Goal: Task Accomplishment & Management: Use online tool/utility

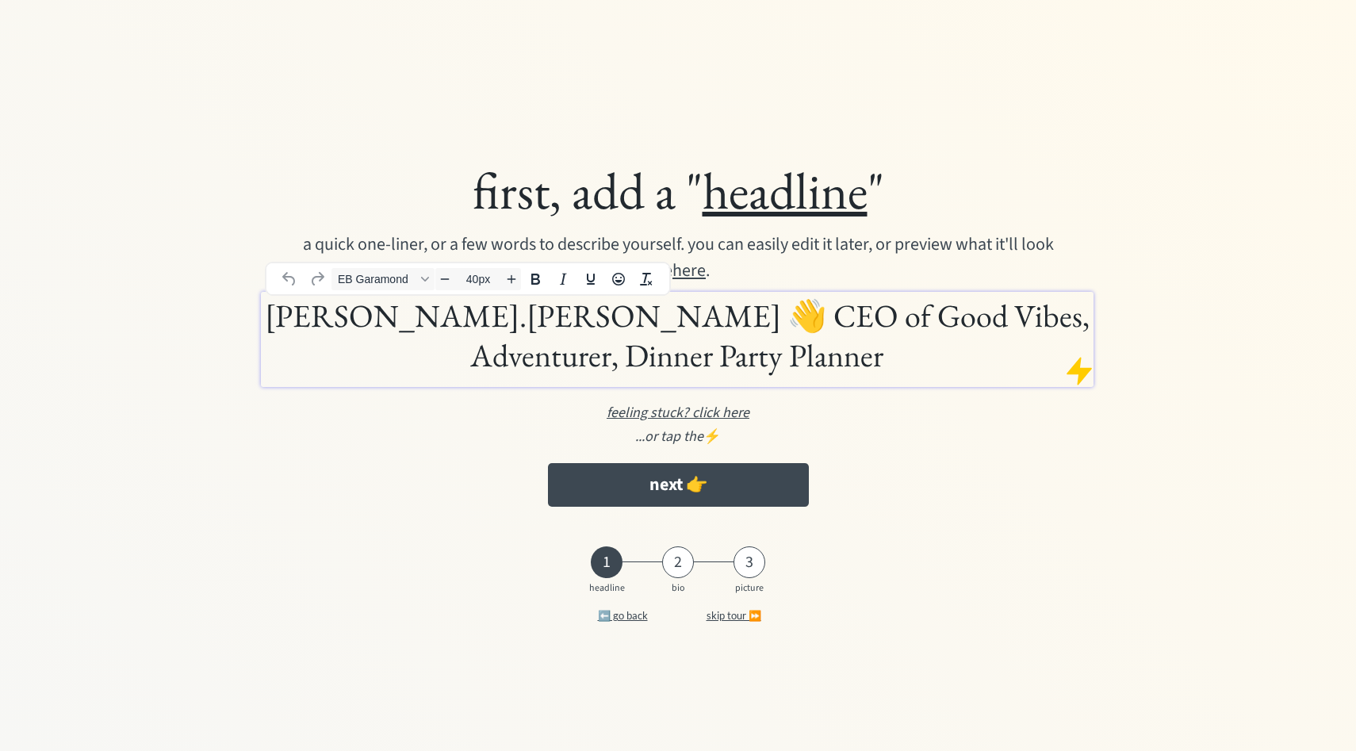
click at [567, 308] on h1 "bhuvana.manjunath 👋 CEO of Good Vibes, Adventurer, Dinner Party Planner" at bounding box center [678, 335] width 826 height 79
click at [538, 370] on h1 "bhuvana.manjunath 👋 CEO of Good Vibes, Adventurer, Dinner Party Planner" at bounding box center [678, 335] width 826 height 79
click at [578, 314] on h1 "bhuvana.manjunath 👋 CEO of Good Vibes, Adventurer, Dinner Party Planner" at bounding box center [678, 335] width 826 height 79
click at [462, 502] on div "first, add a " headline " a quick one-liner, or a few words to describe yoursel…" at bounding box center [678, 336] width 1060 height 371
click at [798, 205] on u "headline" at bounding box center [785, 190] width 165 height 67
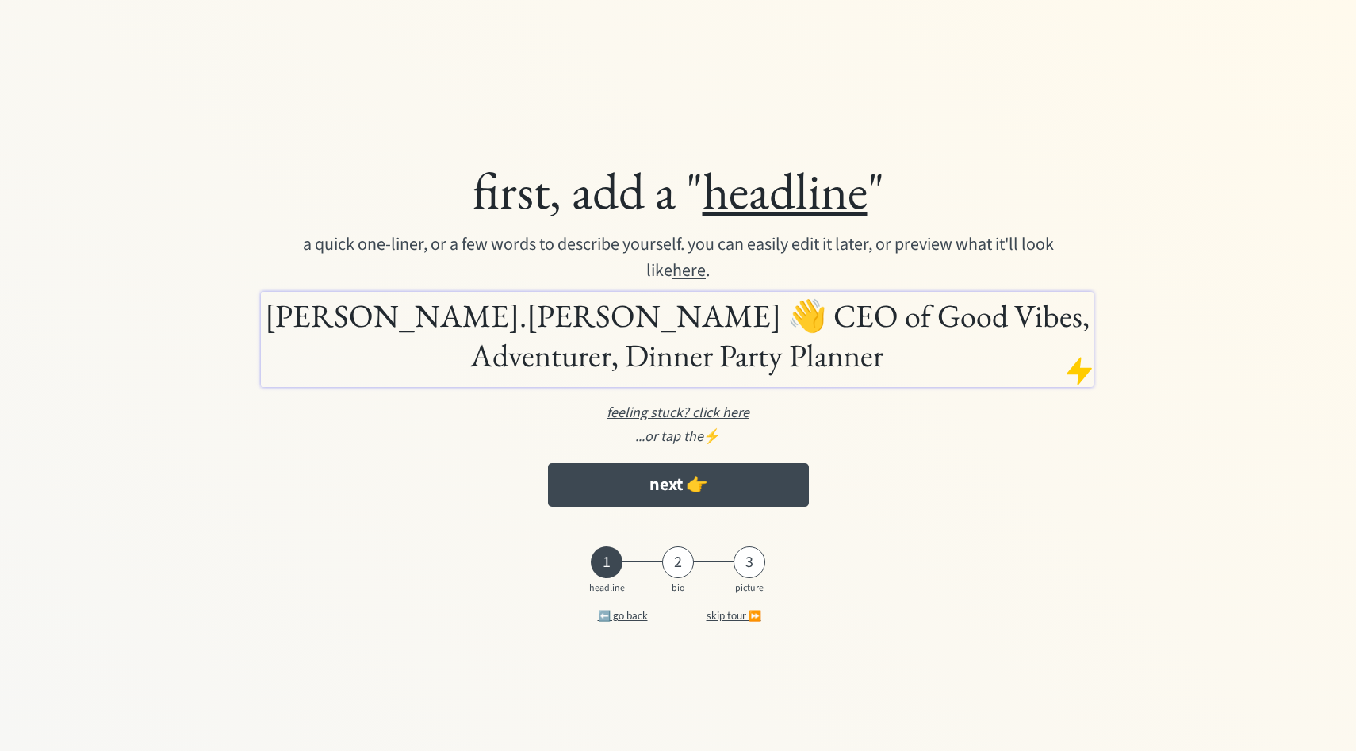
click at [609, 121] on div "first, add a " headline " a quick one-liner, or a few words to describe yoursel…" at bounding box center [678, 375] width 1325 height 544
click at [685, 269] on u "here" at bounding box center [689, 270] width 33 height 25
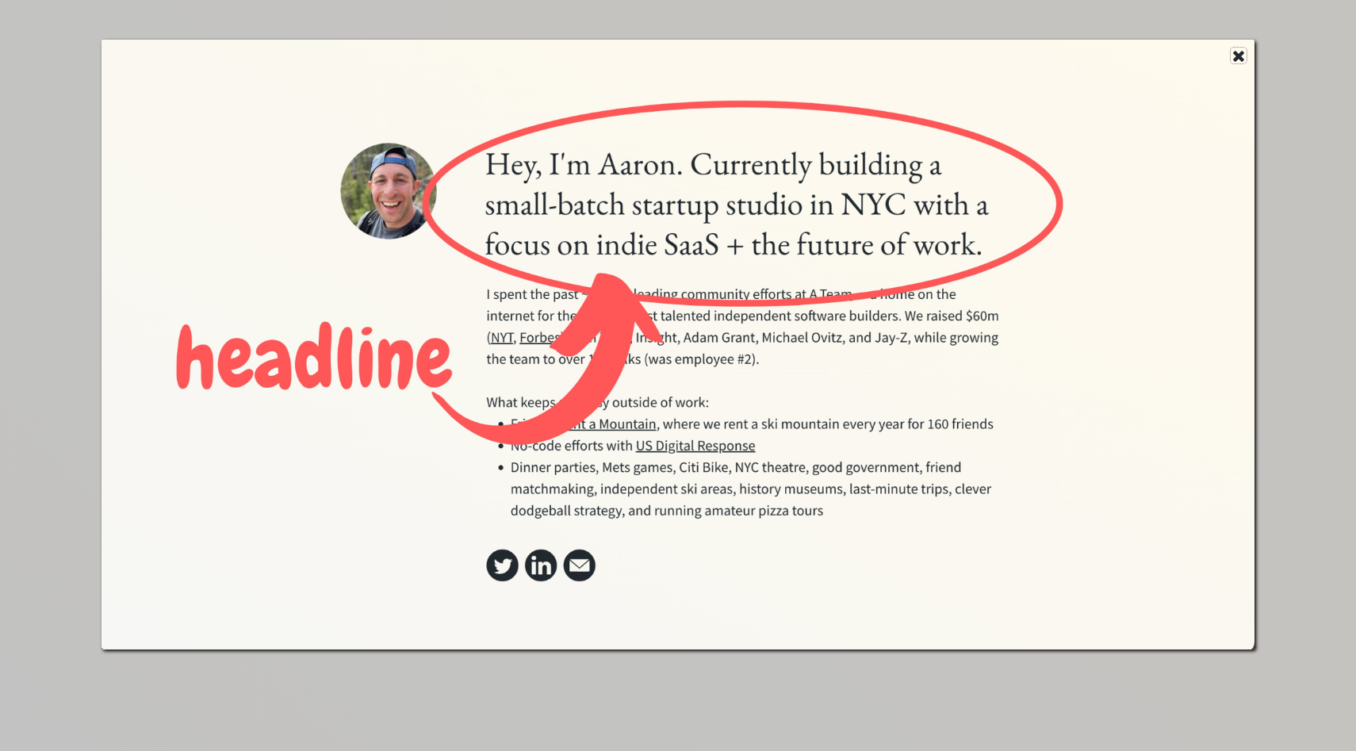
click at [1240, 54] on use at bounding box center [1238, 56] width 11 height 11
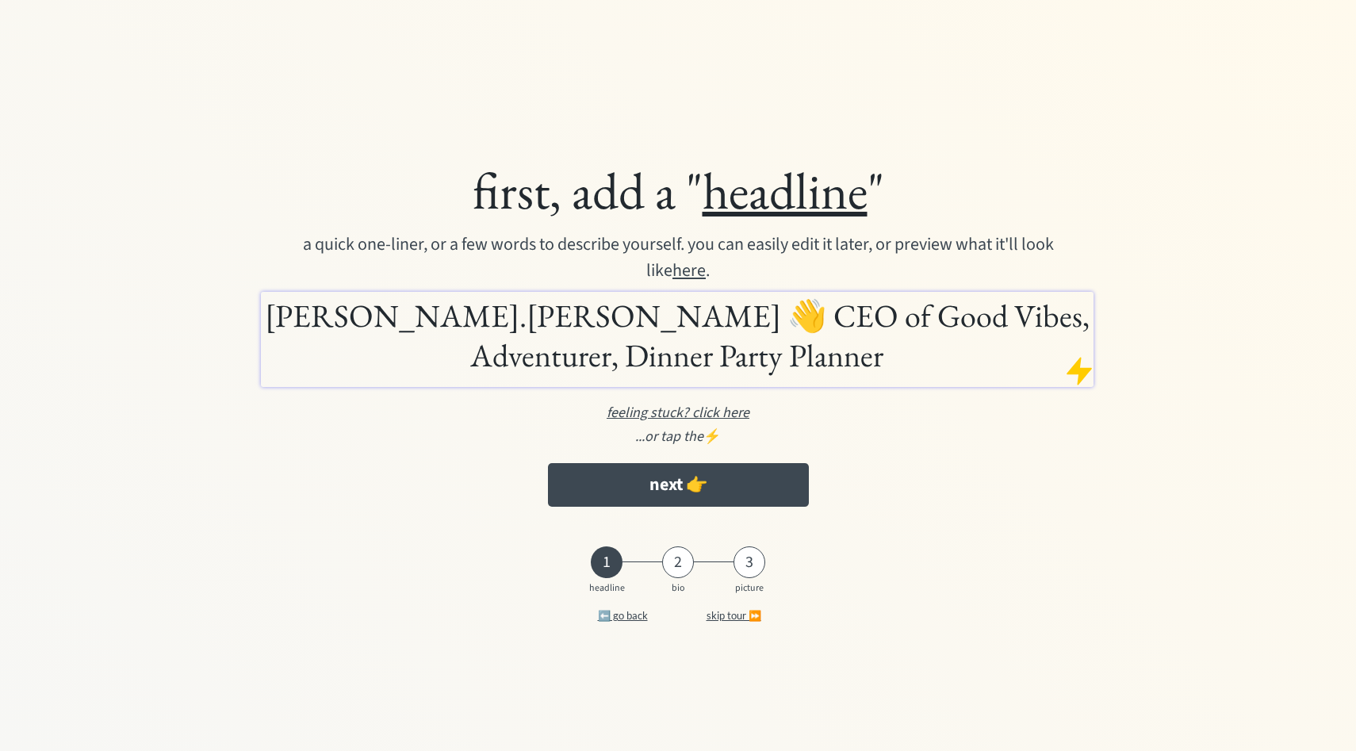
click at [492, 477] on div "first, add a " headline " a quick one-liner, or a few words to describe yoursel…" at bounding box center [678, 336] width 1060 height 371
click at [640, 324] on h1 "bhuvana.manjunath 👋 CEO of Good Vibes, Adventurer, Dinner Party Planner" at bounding box center [678, 335] width 826 height 79
click at [600, 325] on h1 "bhuvana.manjunath 👋 CEO of Good Vibes, Adventurer, Dinner Party Planner" at bounding box center [678, 335] width 826 height 79
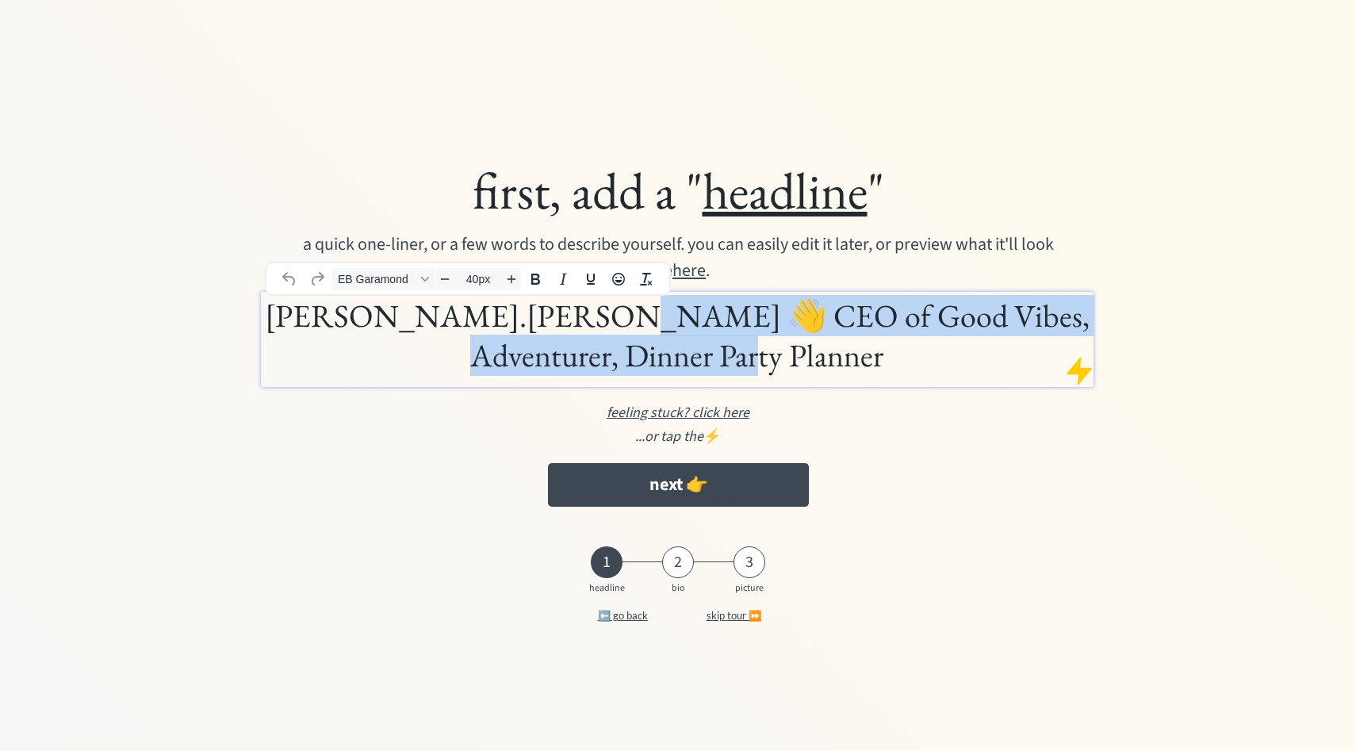
drag, startPoint x: 577, startPoint y: 315, endPoint x: 769, endPoint y: 368, distance: 198.4
click at [769, 368] on h1 "bhuvana.manjunath 👋 CEO of Good Vibes, Adventurer, Dinner Party Planner" at bounding box center [678, 335] width 826 height 79
drag, startPoint x: 577, startPoint y: 313, endPoint x: 803, endPoint y: 358, distance: 231.3
click at [803, 358] on h1 "bhuvana.manjunath 👋 CEO of Good Vibes, Adventurer, Dinner Party Planner" at bounding box center [678, 335] width 826 height 79
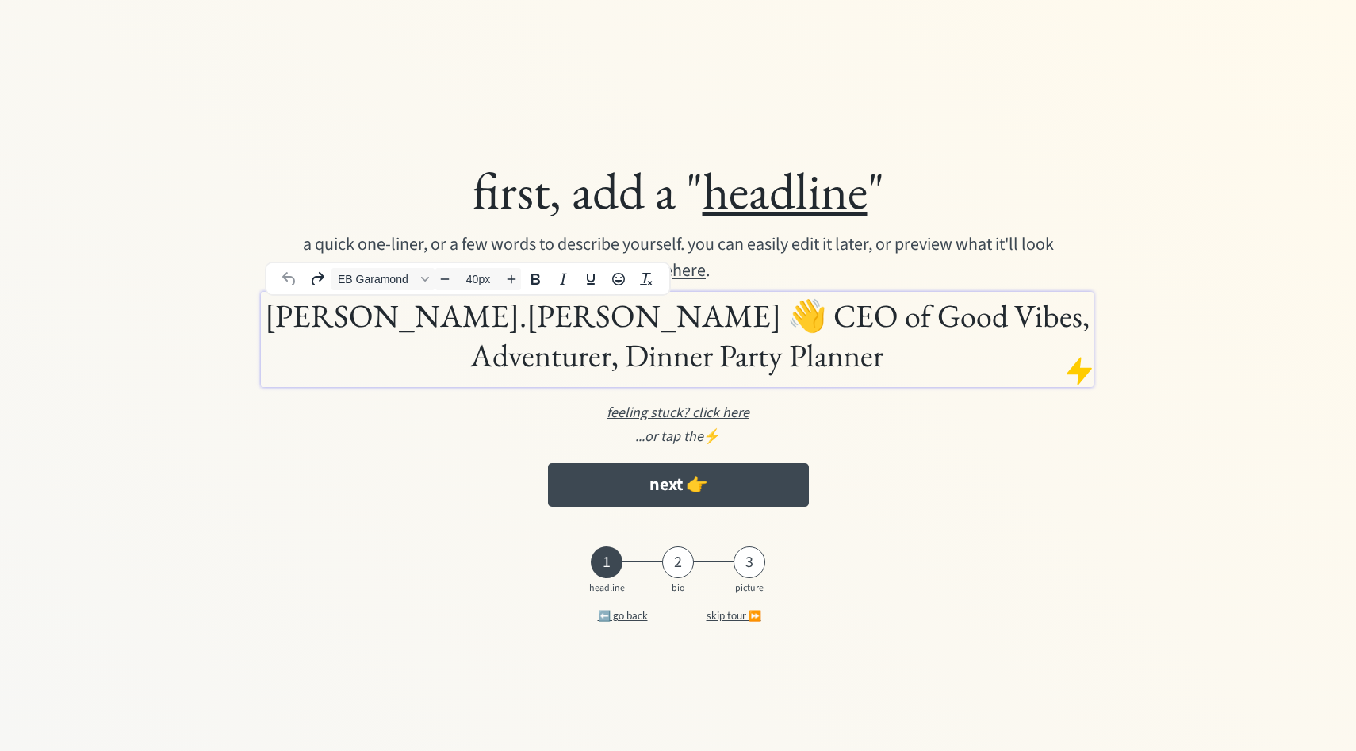
click at [814, 334] on h1 "bhuvana.manjunath 👋 CEO of Good Vibes, Adventurer, Dinner Party Planner" at bounding box center [678, 335] width 826 height 79
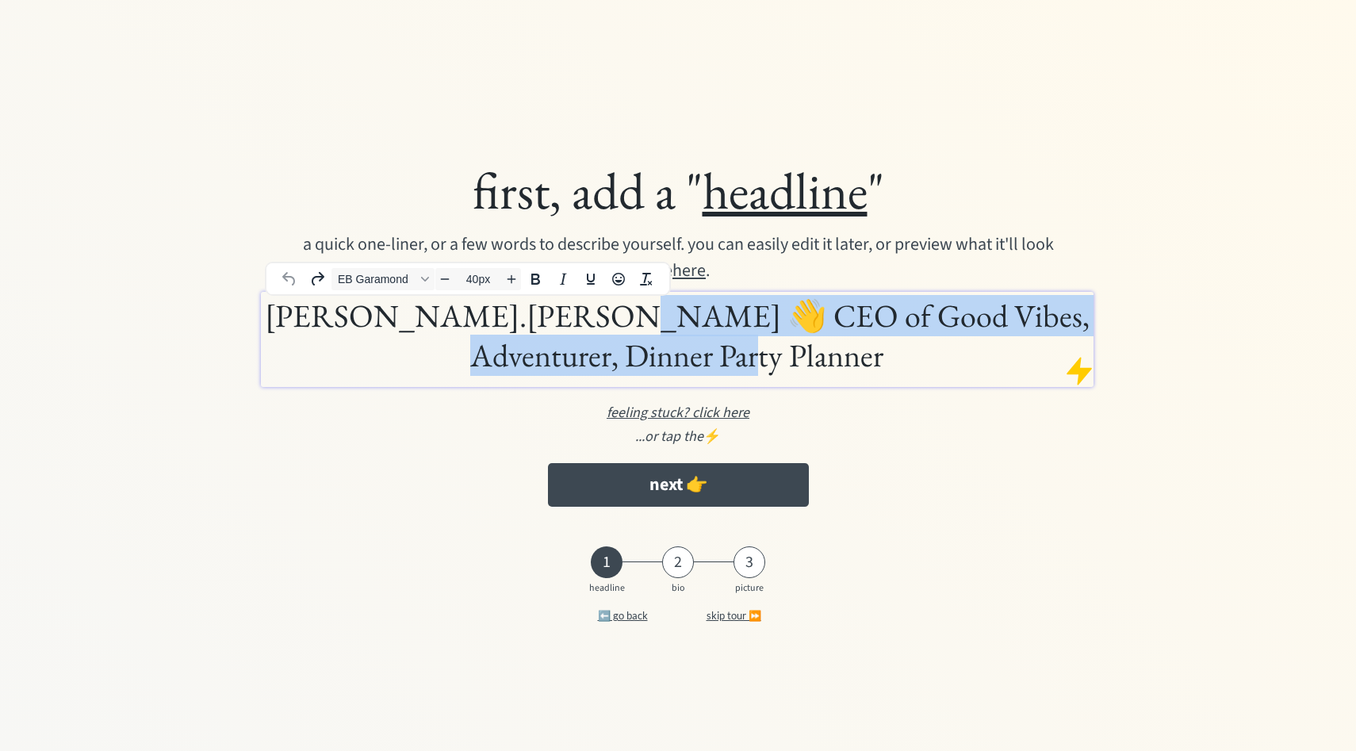
drag, startPoint x: 579, startPoint y: 318, endPoint x: 778, endPoint y: 357, distance: 202.8
click at [778, 357] on h1 "bhuvana.manjunath 👋 CEO of Good Vibes, Adventurer, Dinner Party Planner" at bounding box center [678, 335] width 826 height 79
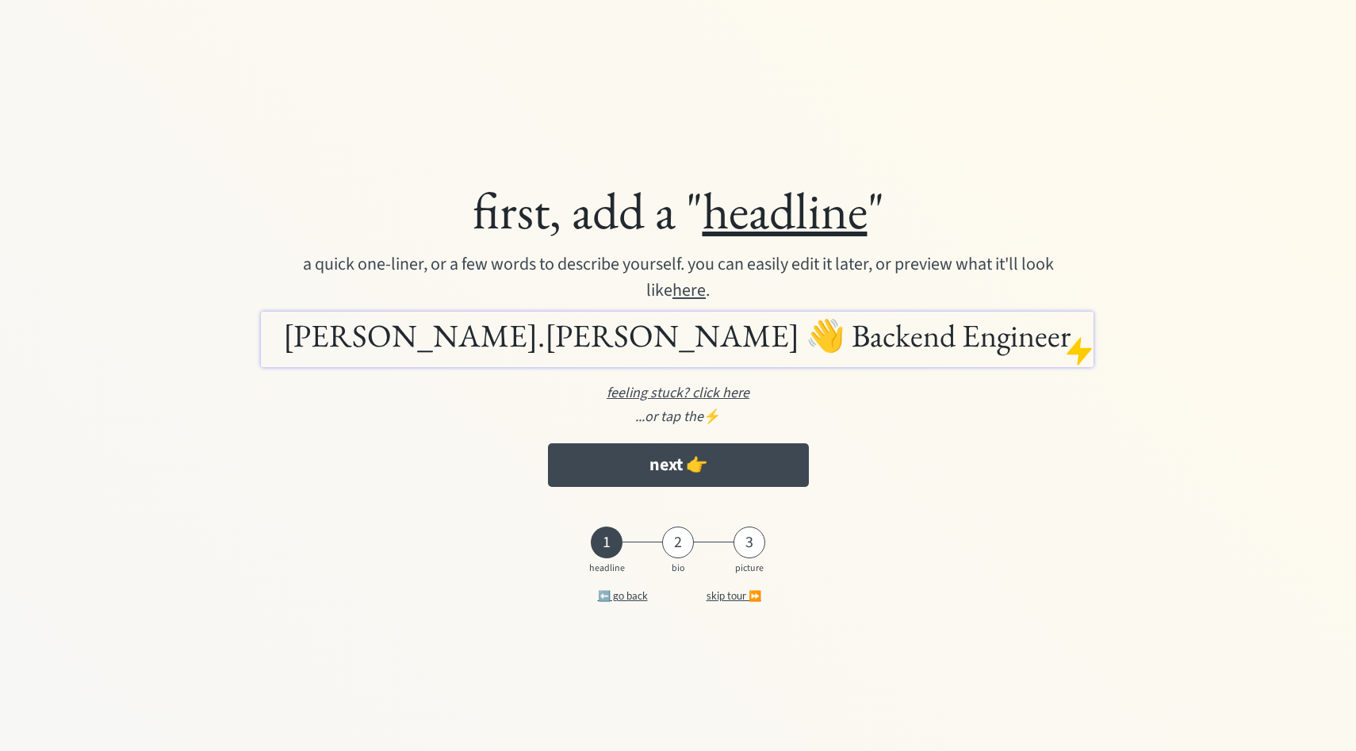
click at [684, 422] on em "...or tap the" at bounding box center [669, 417] width 68 height 20
click at [1083, 354] on div at bounding box center [1080, 351] width 32 height 32
click at [1079, 346] on div at bounding box center [1080, 351] width 32 height 32
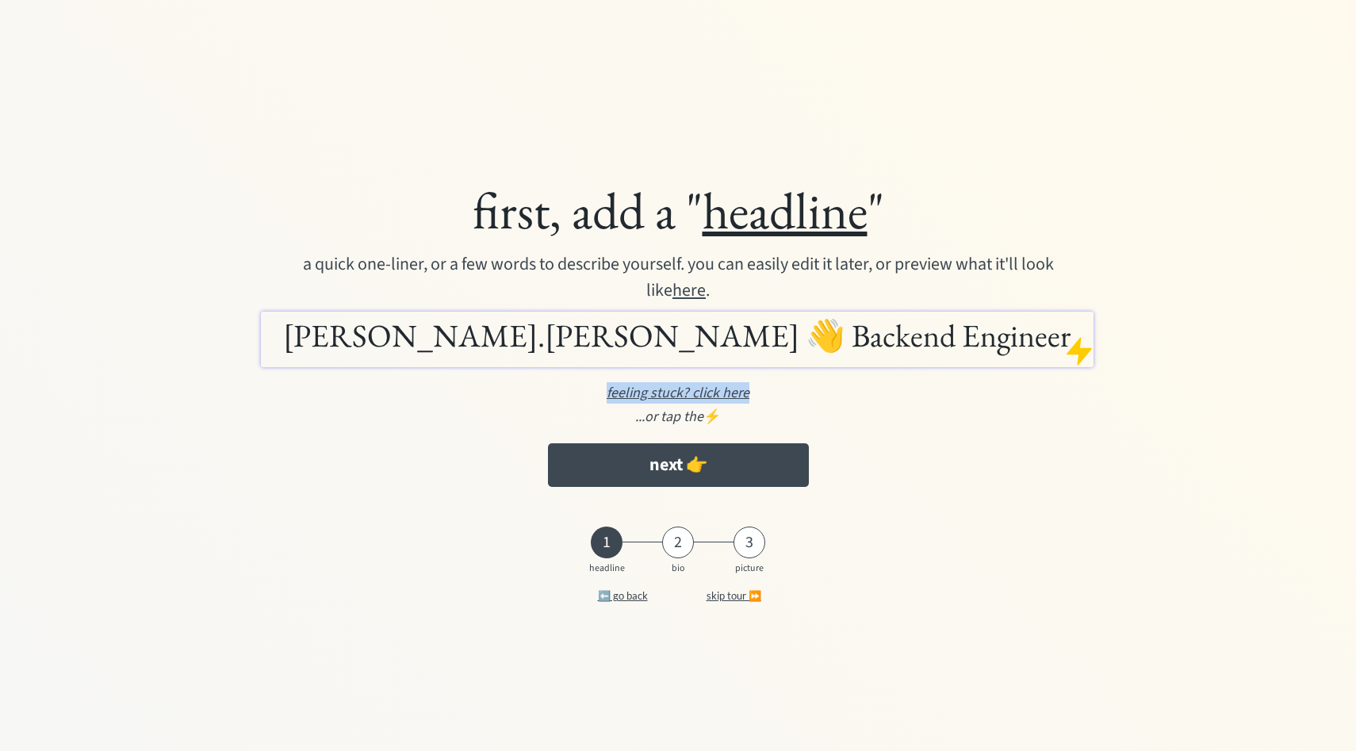
click at [1079, 346] on div at bounding box center [1080, 351] width 32 height 32
click at [713, 393] on u "feeling stuck? click here" at bounding box center [678, 393] width 143 height 20
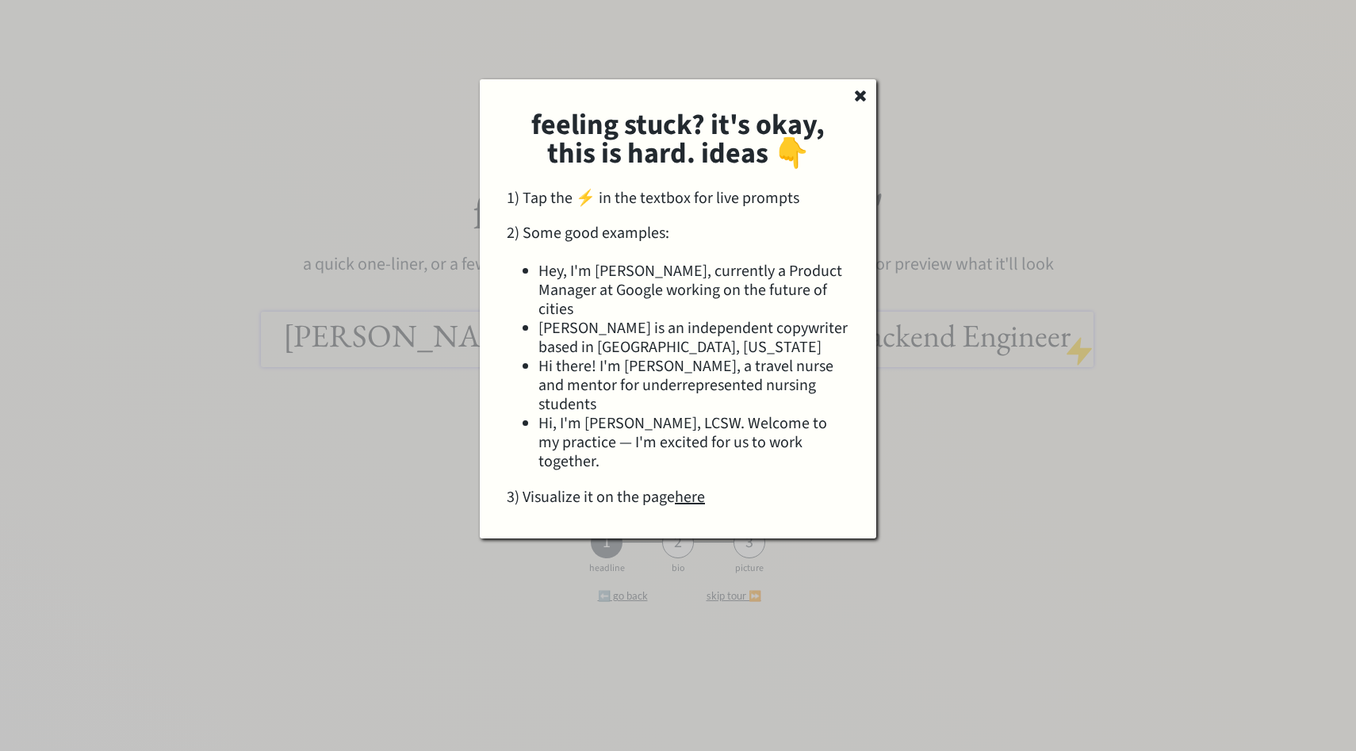
click at [858, 97] on use at bounding box center [860, 95] width 11 height 11
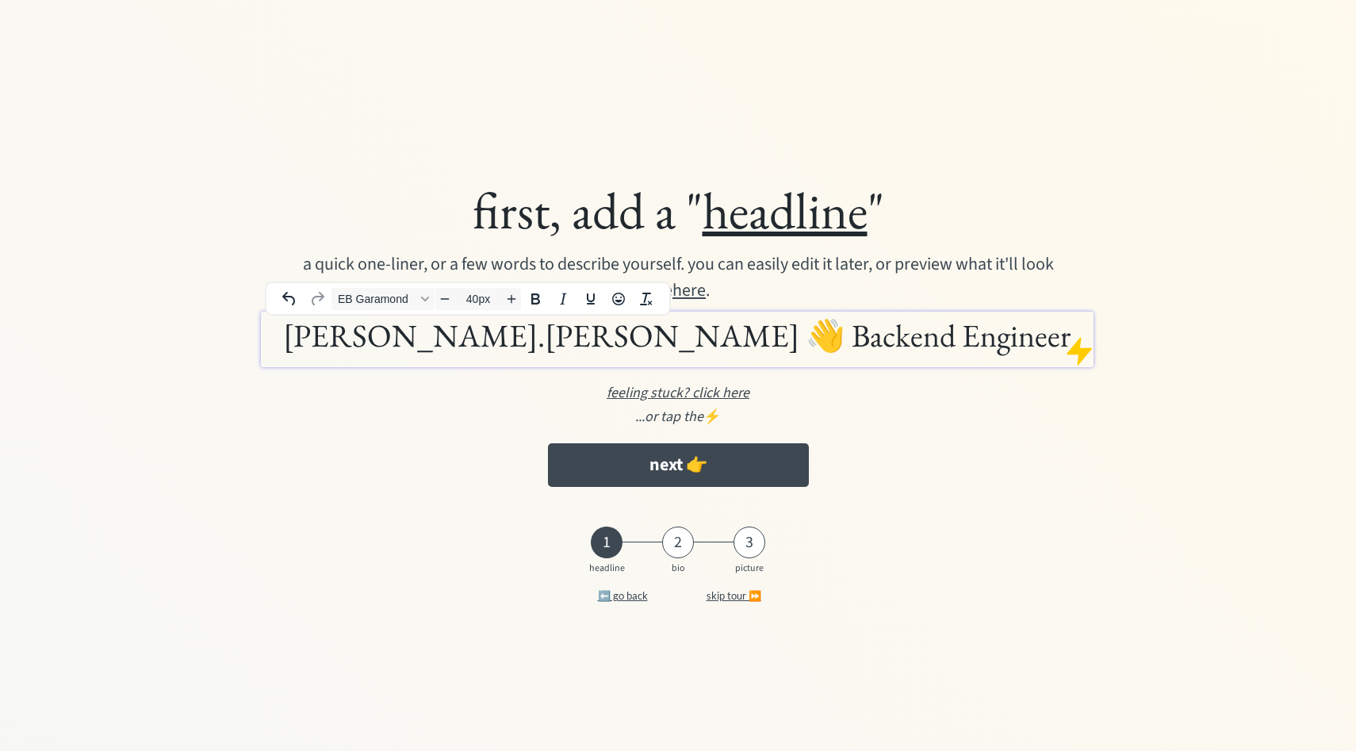
click at [942, 332] on h1 "bhuvana.manjunath 👋 Backend Engineer" at bounding box center [678, 336] width 826 height 40
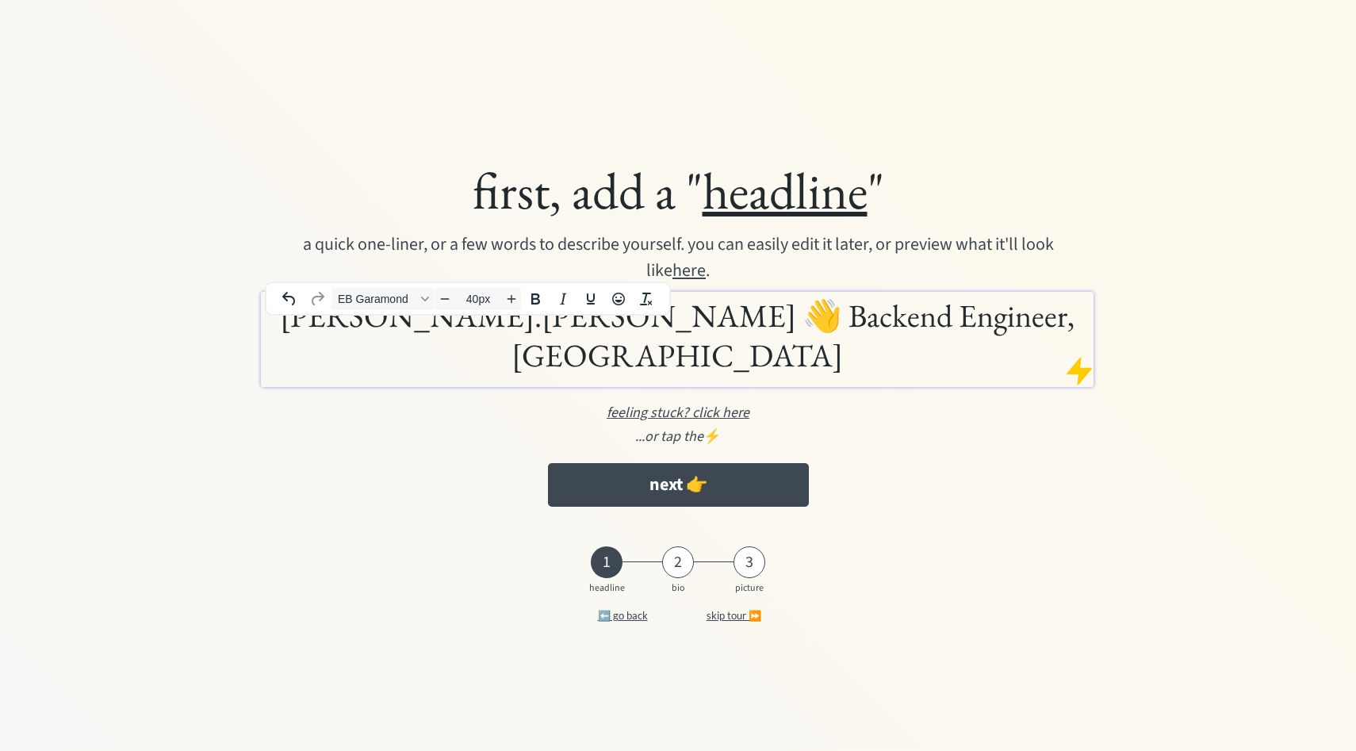
click at [1076, 355] on div at bounding box center [1080, 371] width 32 height 32
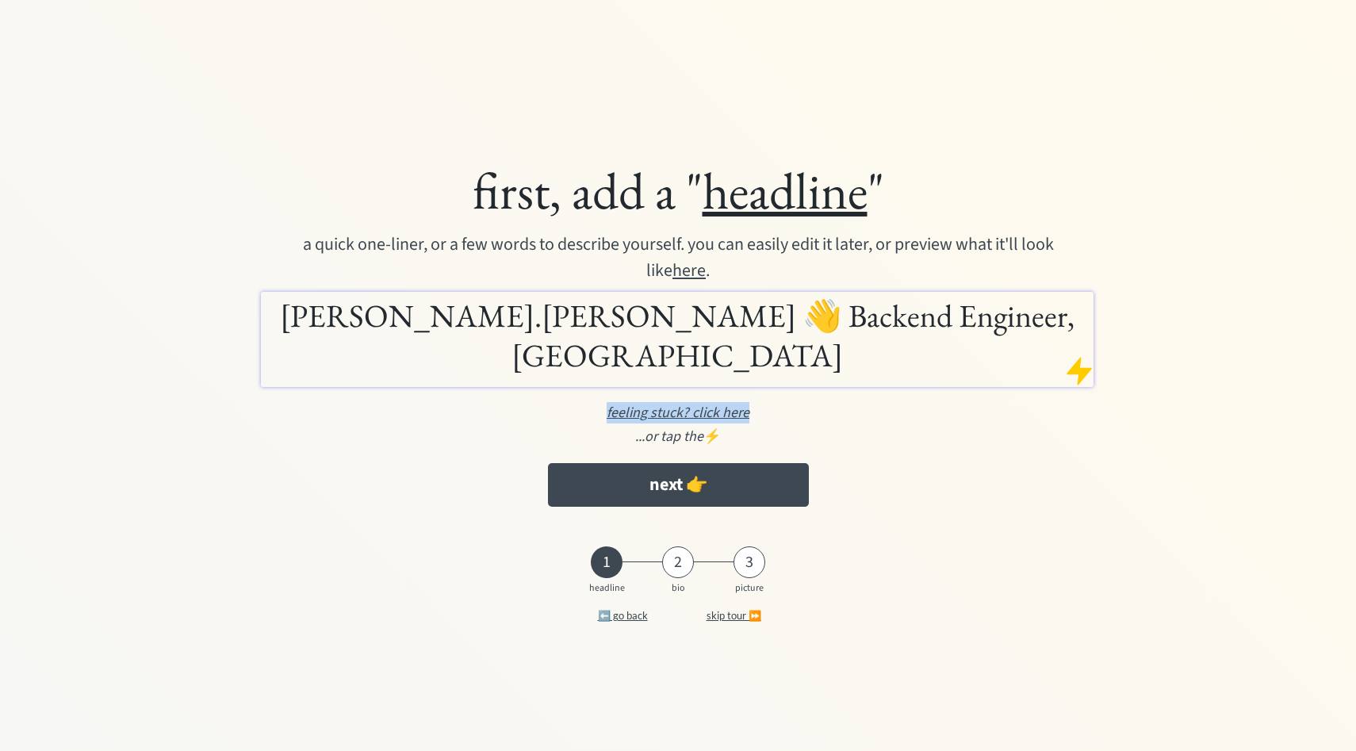
click at [1076, 355] on div at bounding box center [1080, 371] width 32 height 32
click at [653, 463] on button "next 👉" at bounding box center [678, 485] width 261 height 44
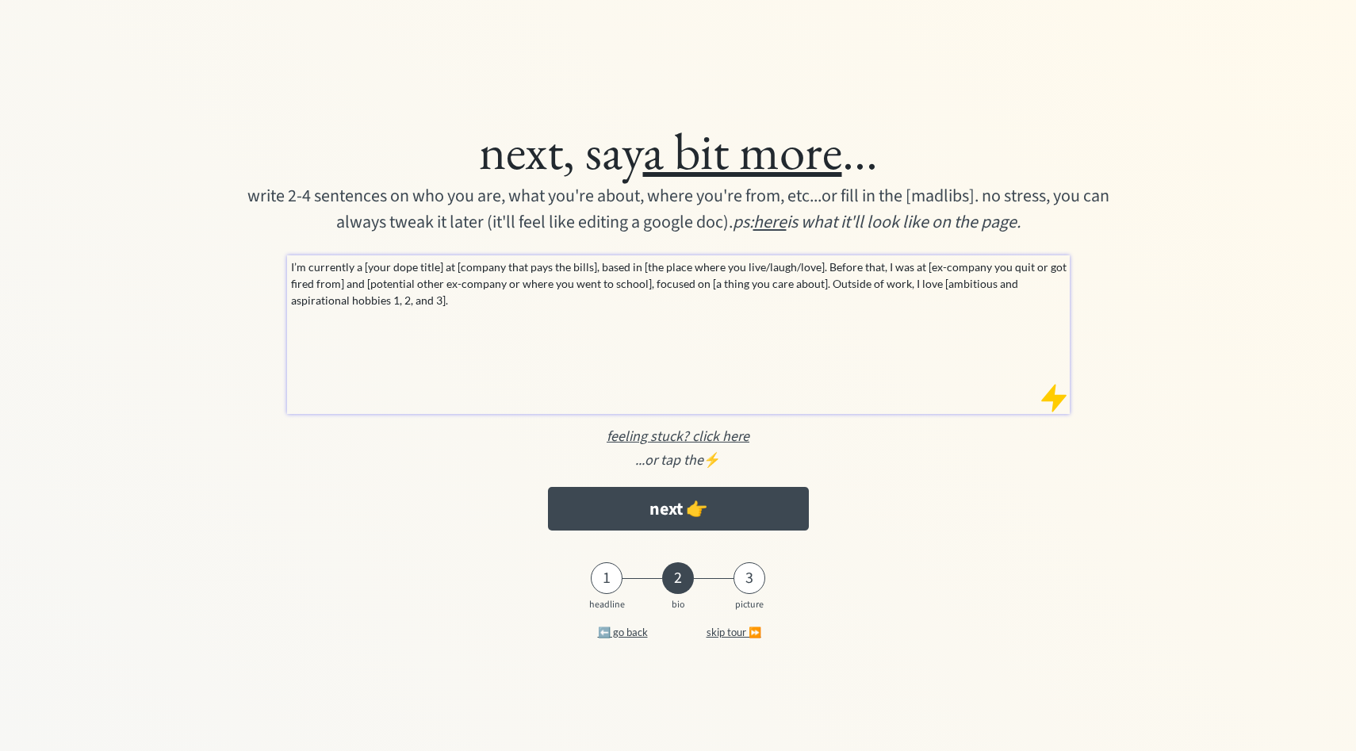
click at [454, 396] on div "I’m currently a [your dope title] at [company that pays the bills], based in [t…" at bounding box center [678, 334] width 783 height 159
click at [465, 311] on div "I’m currently a [your dope title] at [company that pays the bills], based in [t…" at bounding box center [678, 334] width 783 height 159
click at [1054, 400] on div at bounding box center [1054, 398] width 32 height 32
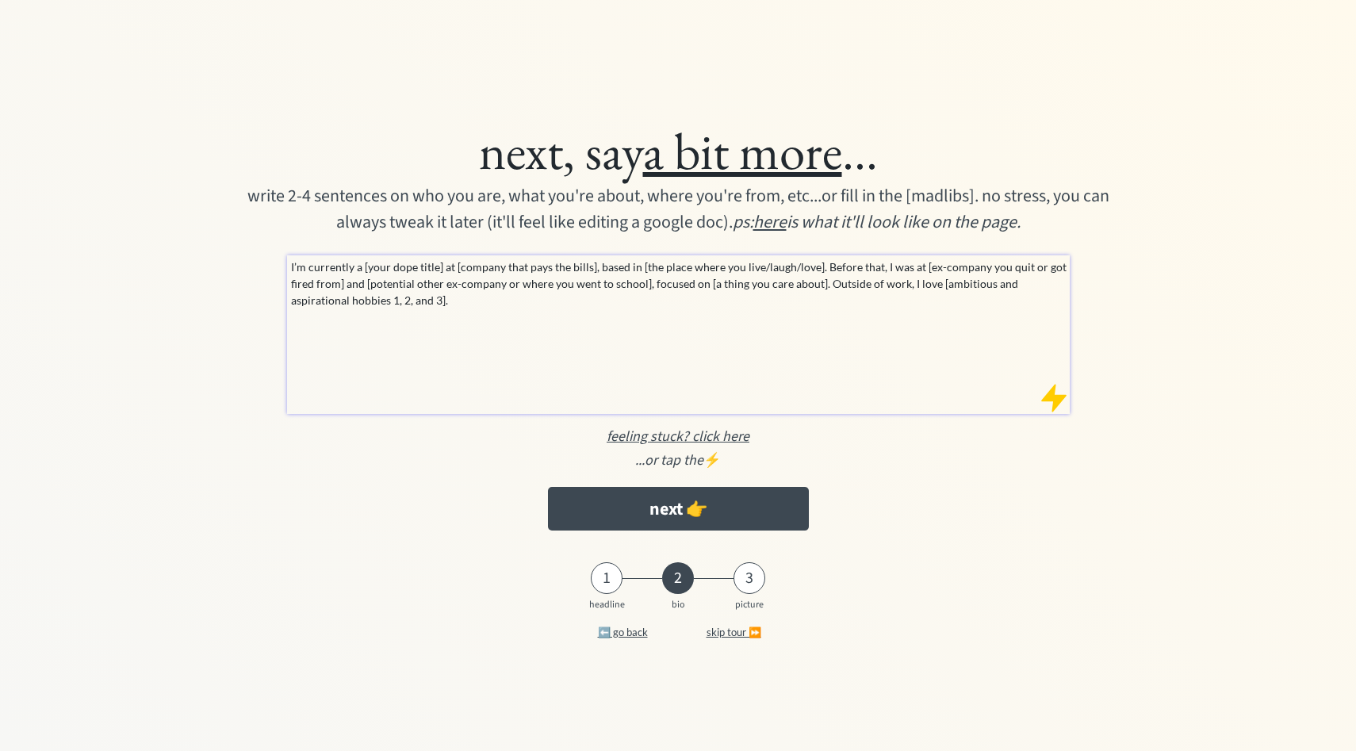
click at [712, 457] on div "...or tap the ⚡️" at bounding box center [678, 460] width 1028 height 21
click at [1055, 389] on div at bounding box center [1054, 398] width 32 height 32
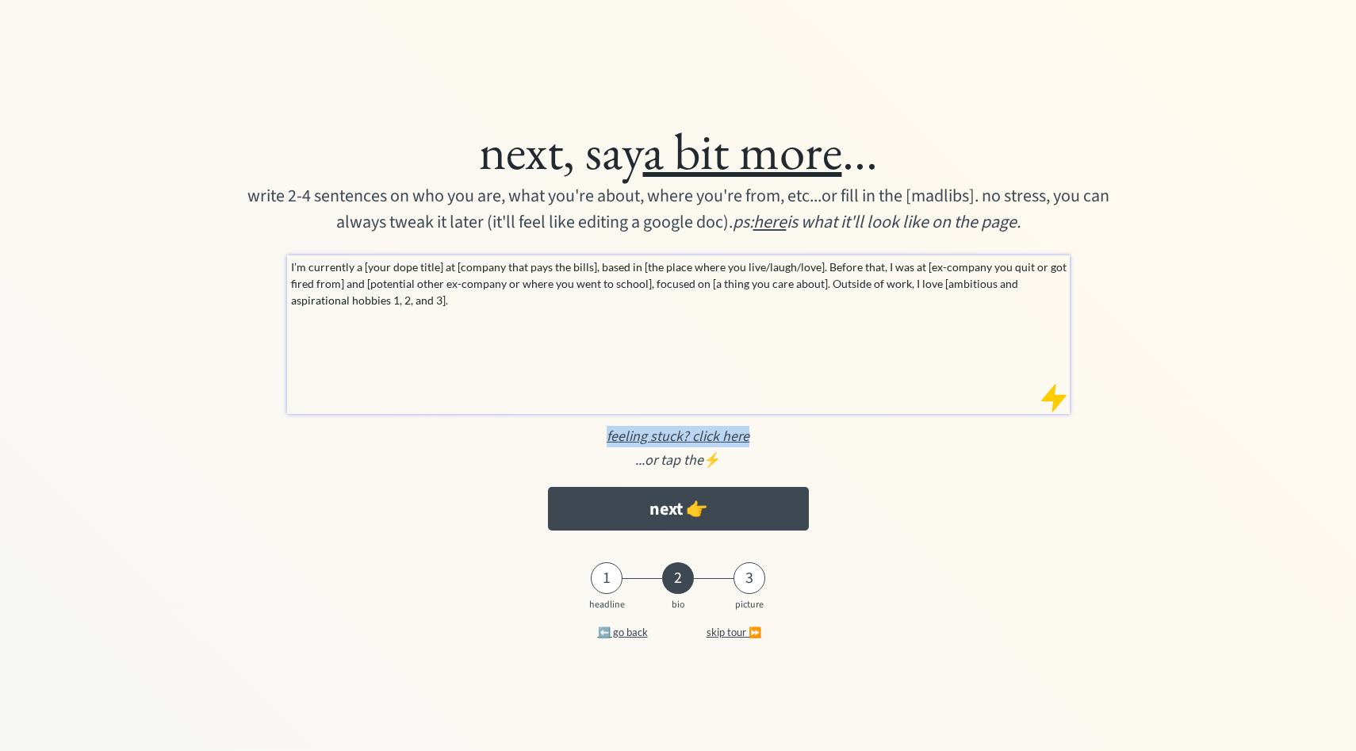
click at [1055, 389] on div at bounding box center [1054, 398] width 32 height 32
click at [513, 309] on div "I’m currently a [your dope title] at [company that pays the bills], based in [t…" at bounding box center [678, 334] width 783 height 159
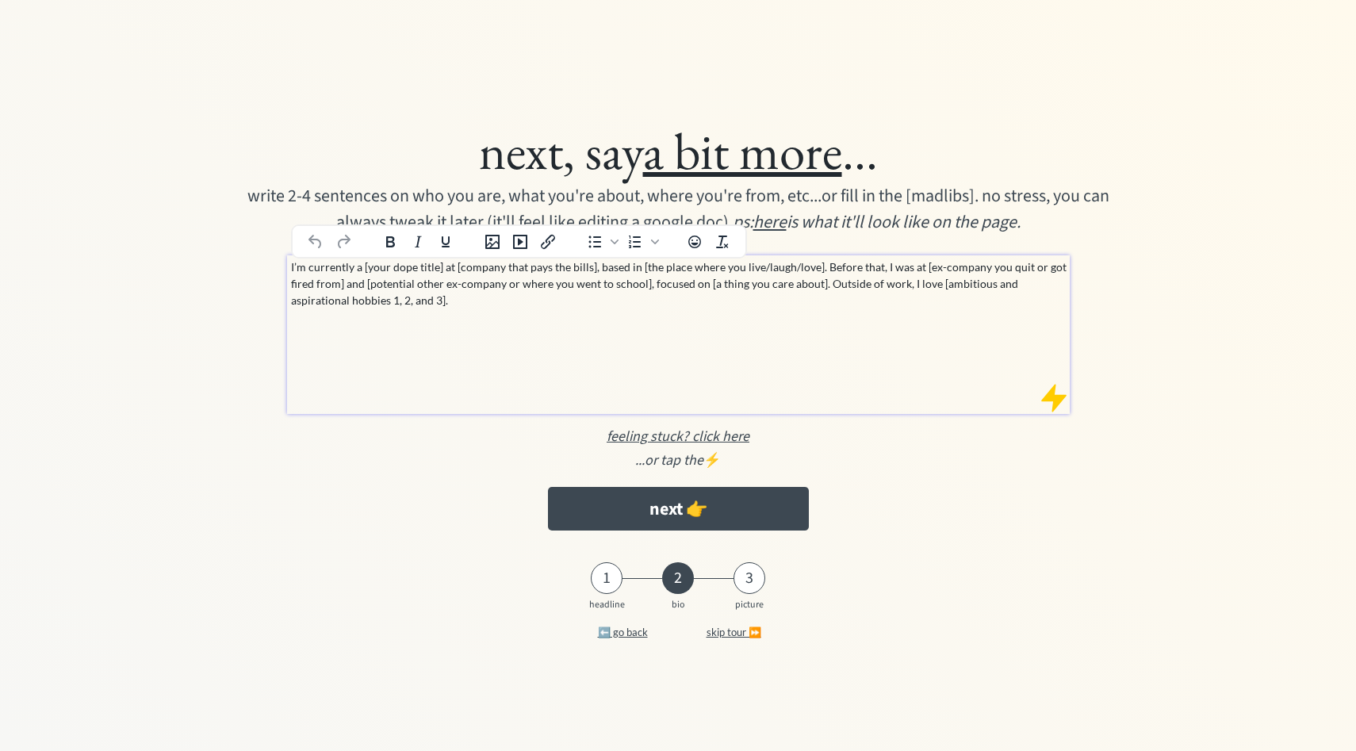
click at [468, 263] on p "I’m currently a [your dope title] at [company that pays the bills], based in [t…" at bounding box center [679, 284] width 776 height 50
click at [471, 287] on p "I’m currently a [your dope title] at [company that pays the bills], based in [t…" at bounding box center [679, 284] width 776 height 50
click at [475, 290] on p "I’m currently a [your dope title] at [company that pays the bills], based in [t…" at bounding box center [679, 284] width 776 height 50
drag, startPoint x: 361, startPoint y: 268, endPoint x: 441, endPoint y: 269, distance: 80.1
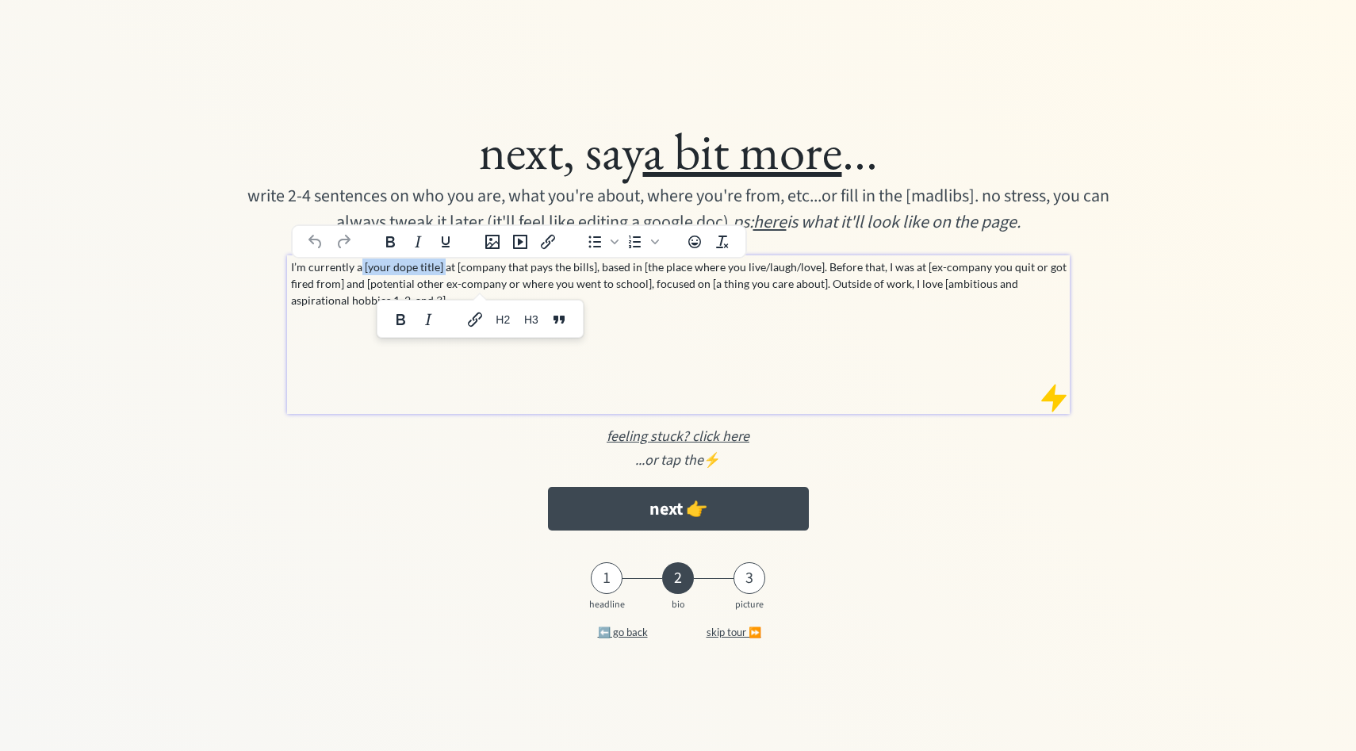
click at [441, 269] on p "I’m currently a [your dope title] at [company that pays the bills], based in [t…" at bounding box center [679, 284] width 776 height 50
click at [362, 268] on p "I’m currently abackend at [company that pays the bills], based in [the place wh…" at bounding box center [679, 284] width 776 height 50
click at [406, 271] on p "I’m currently a backend at [company that pays the bills], based in [the place w…" at bounding box center [679, 284] width 776 height 50
drag, startPoint x: 462, startPoint y: 268, endPoint x: 599, endPoint y: 271, distance: 136.5
click at [599, 271] on p "I’m currently a backend engineer at [company that pays the bills], based in [th…" at bounding box center [679, 284] width 776 height 50
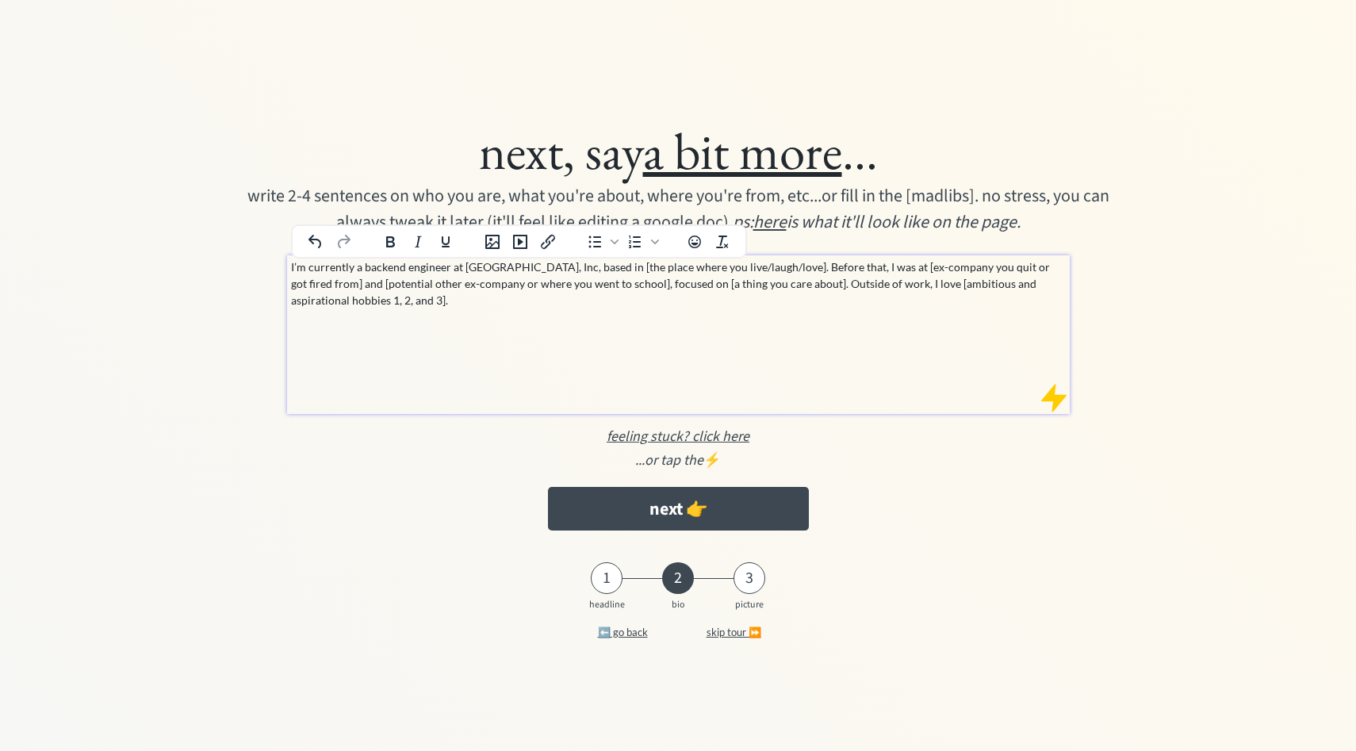
click at [622, 326] on div "I’m currently a backend engineer at Appli, Inc, based in [the place where you l…" at bounding box center [678, 334] width 783 height 159
click at [665, 285] on p "I’m currently a backend engineer at Appli, Inc, based in [the place where you l…" at bounding box center [679, 284] width 776 height 50
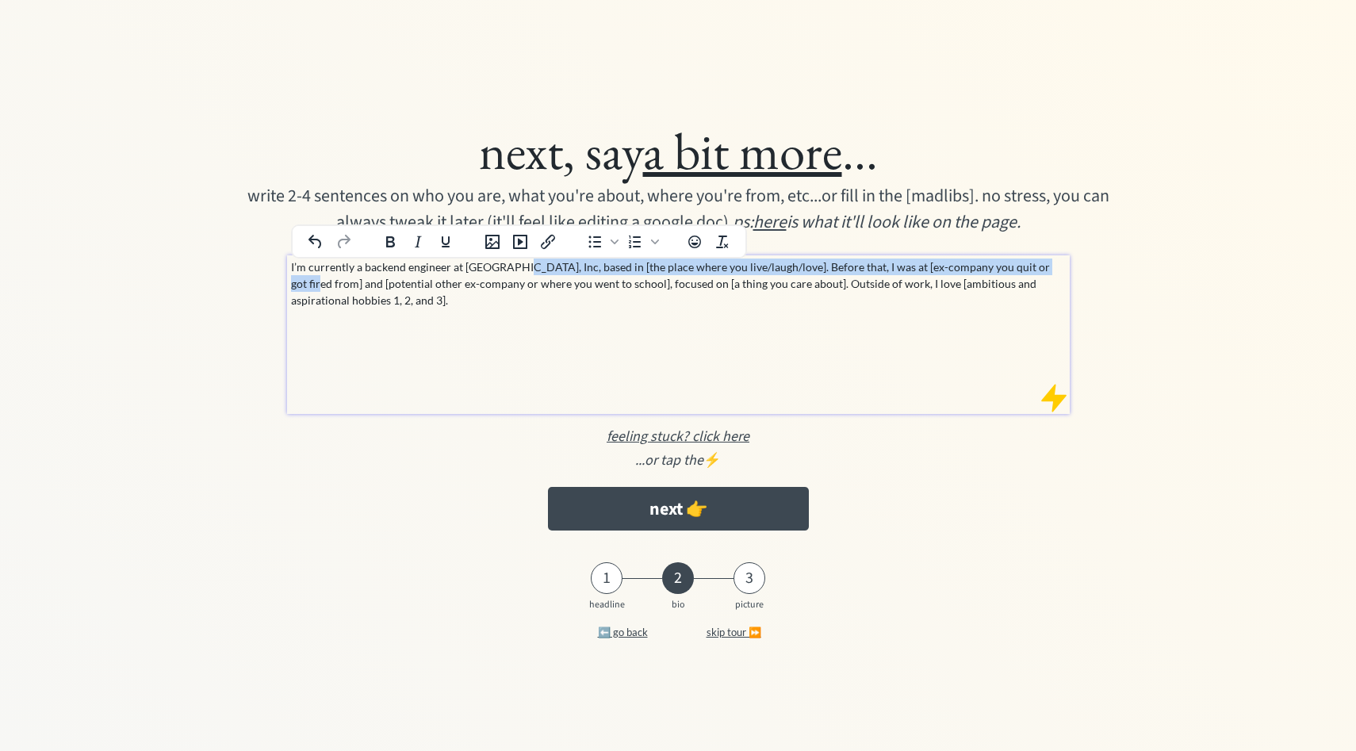
drag, startPoint x: 508, startPoint y: 269, endPoint x: 1063, endPoint y: 273, distance: 555.2
click at [1063, 273] on p "I’m currently a backend engineer at Appli, Inc, based in [the place where you l…" at bounding box center [679, 284] width 776 height 50
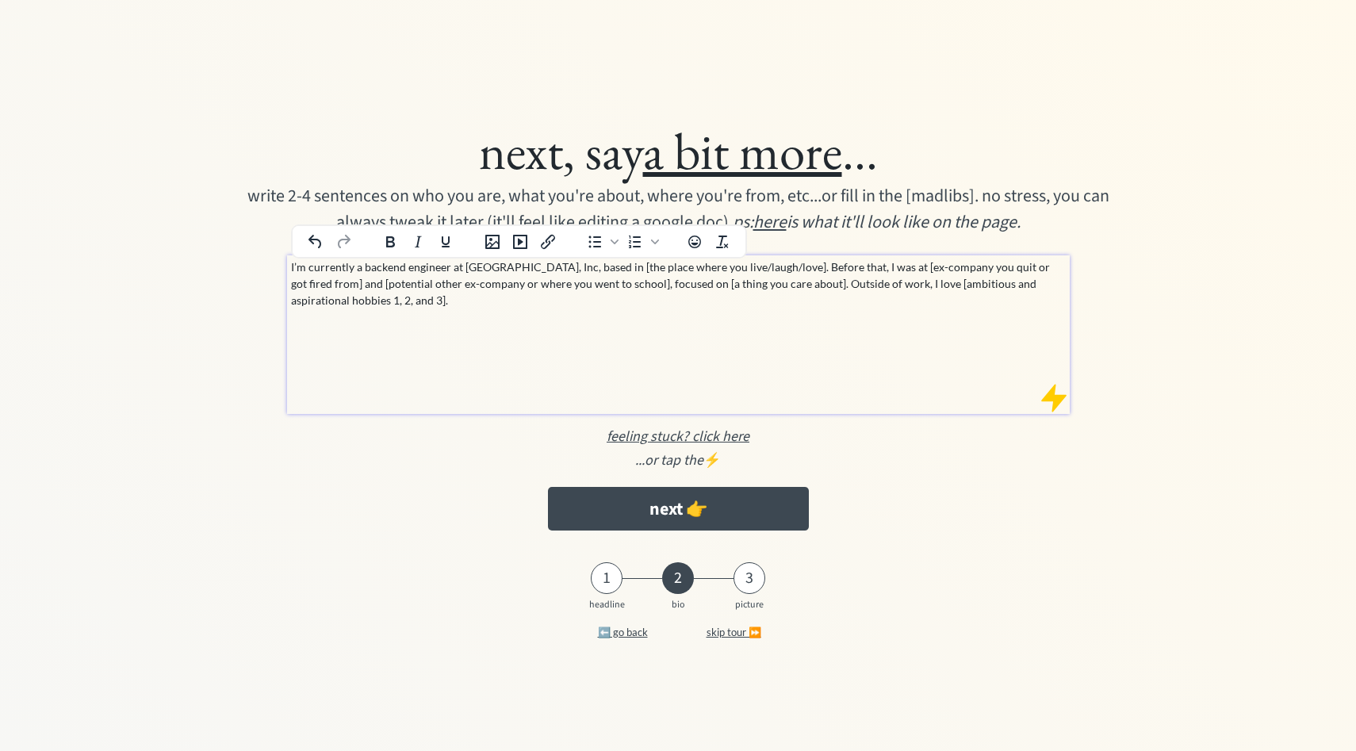
click at [621, 306] on p "I’m currently a backend engineer at Appli, Inc, based in [the place where you l…" at bounding box center [679, 284] width 776 height 50
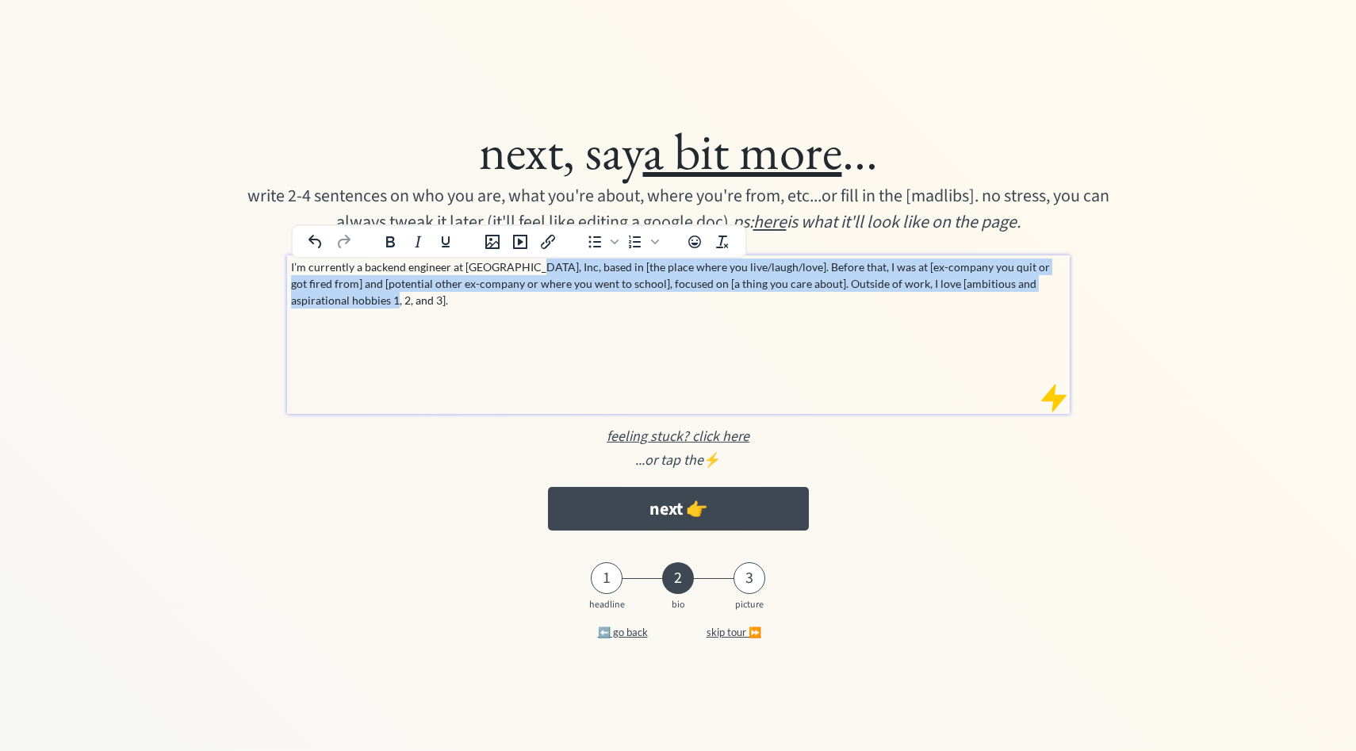
drag, startPoint x: 512, startPoint y: 271, endPoint x: 534, endPoint y: 355, distance: 86.0
click at [534, 355] on div "I’m currently a backend engineer at Appli, Inc, based in [the place where you l…" at bounding box center [678, 334] width 783 height 159
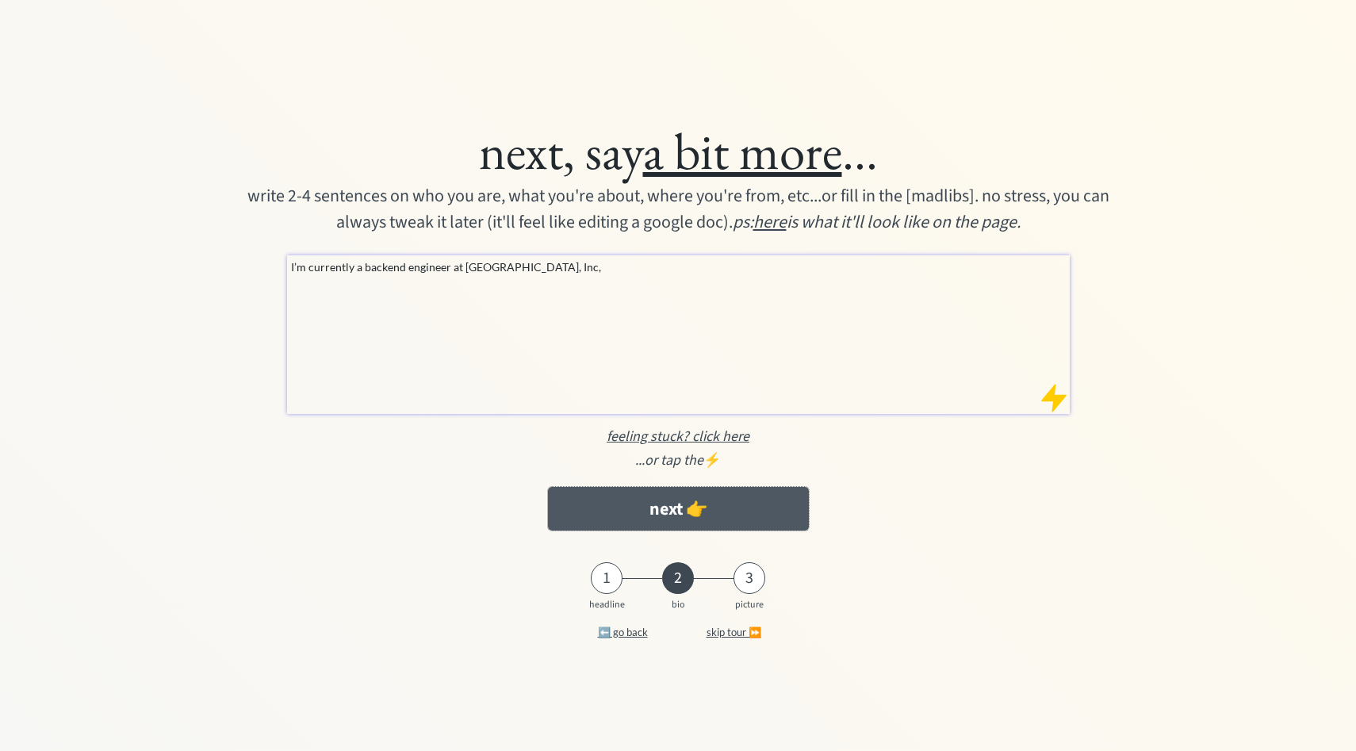
click at [642, 517] on button "next 👉" at bounding box center [678, 509] width 261 height 44
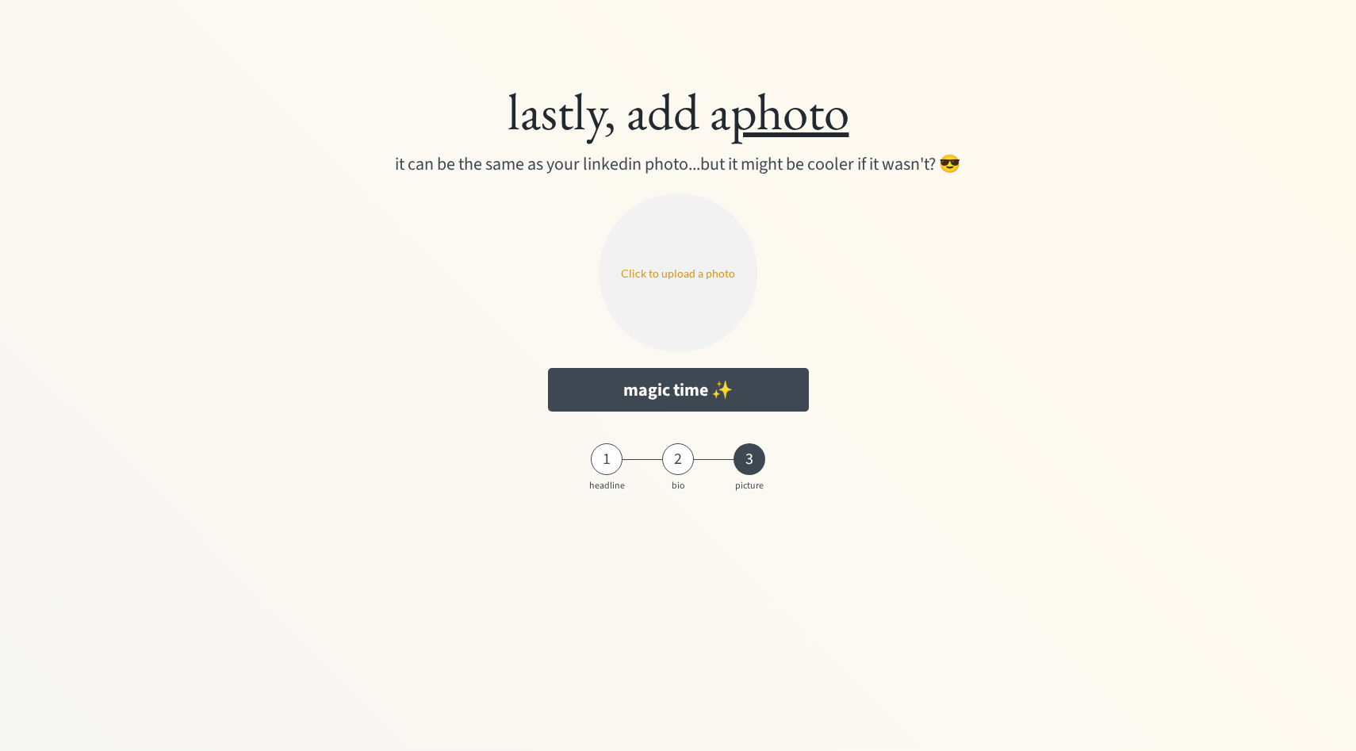
click at [700, 323] on input "file" at bounding box center [678, 273] width 159 height 159
click at [688, 380] on button "magic time ✨" at bounding box center [678, 390] width 261 height 44
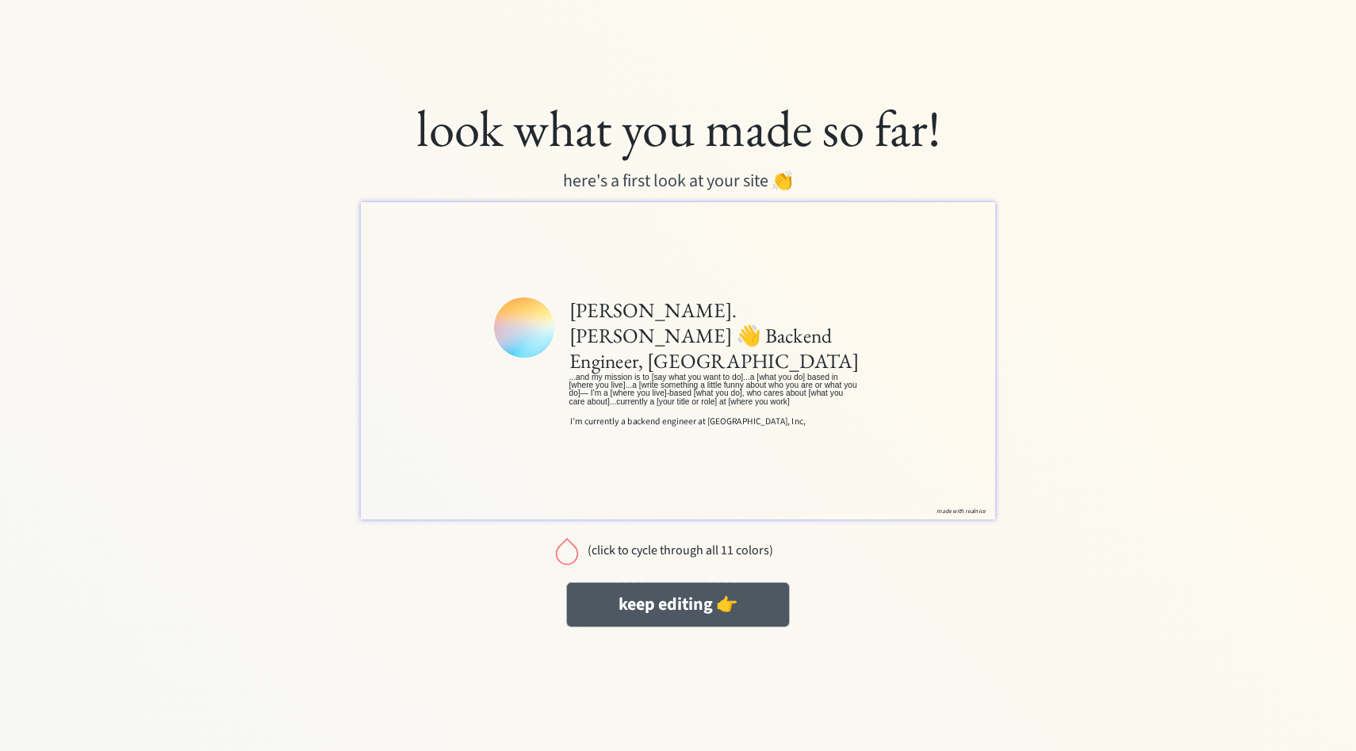
click at [0, 0] on button "keep editing 👉" at bounding box center [0, 0] width 0 height 0
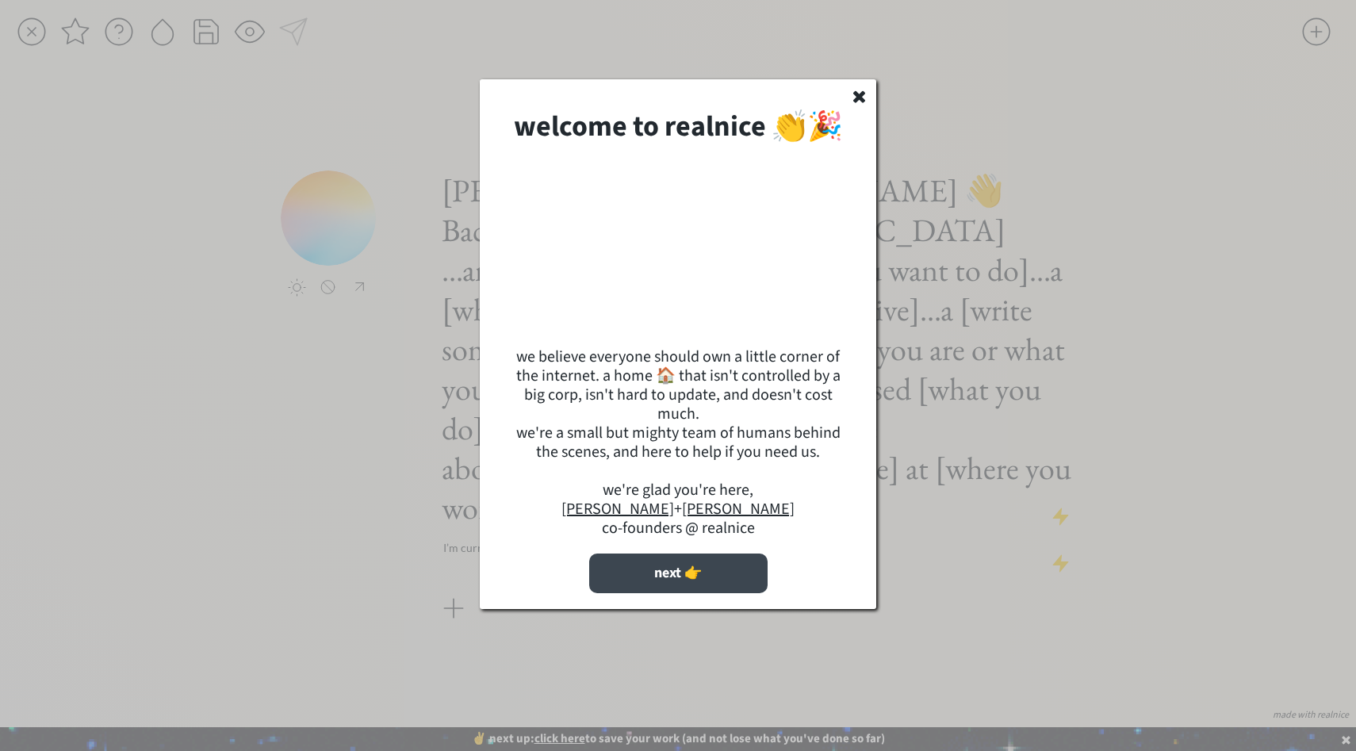
click at [673, 582] on button "next 👉" at bounding box center [678, 574] width 178 height 40
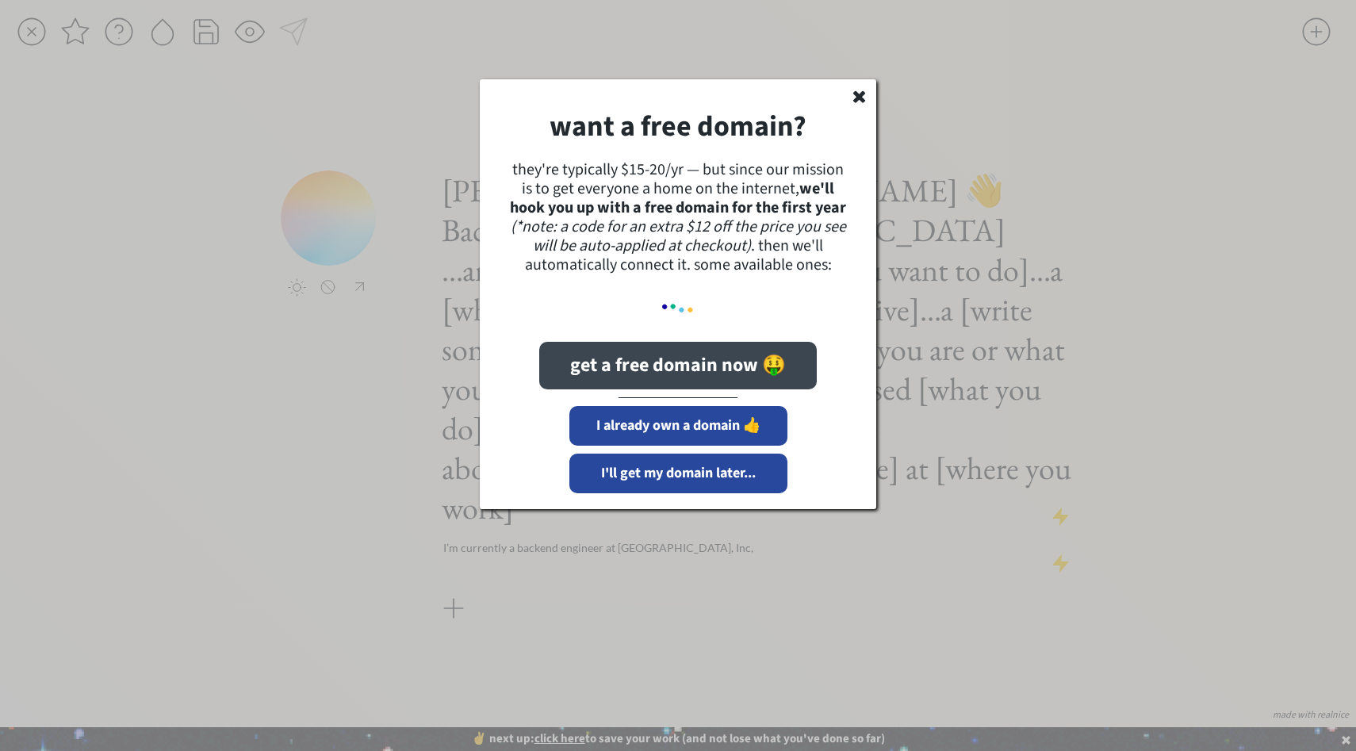
click at [622, 382] on button "get a free domain now 🤑" at bounding box center [678, 366] width 278 height 48
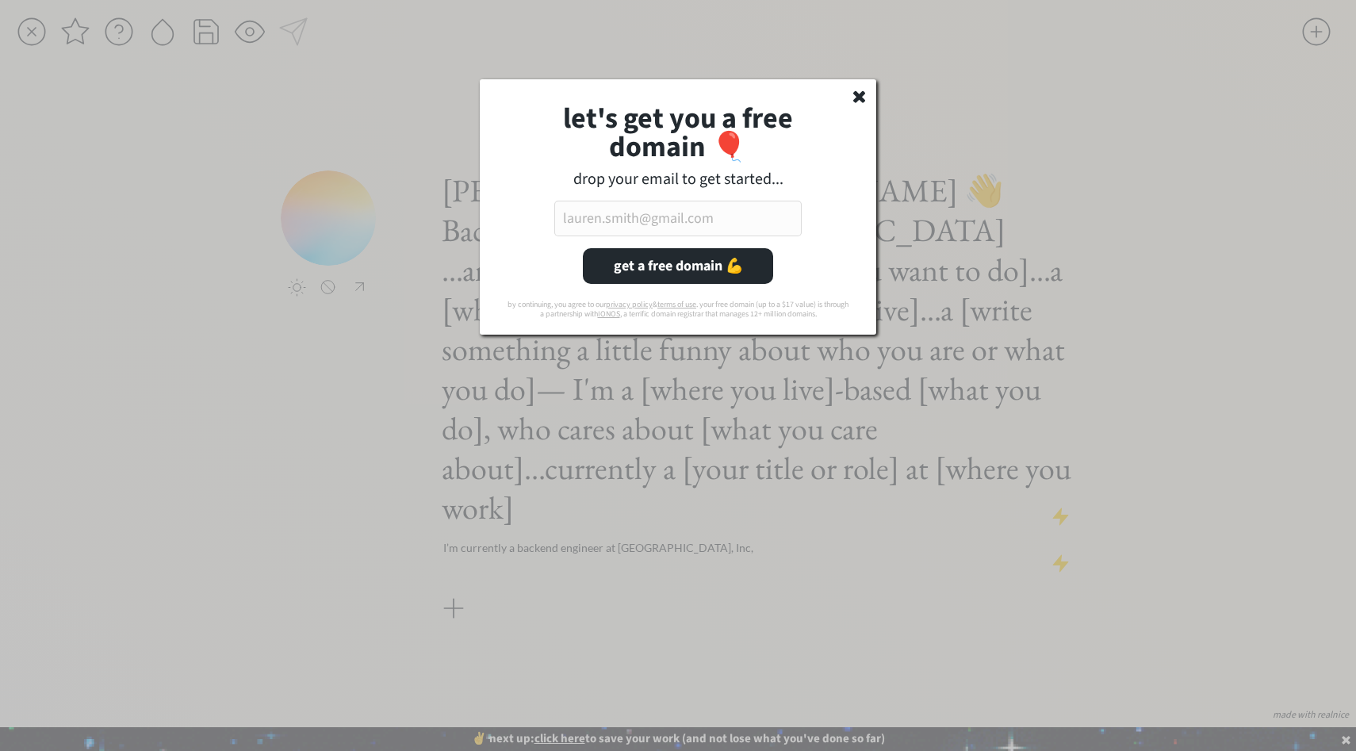
click at [677, 235] on input "email" at bounding box center [677, 219] width 247 height 36
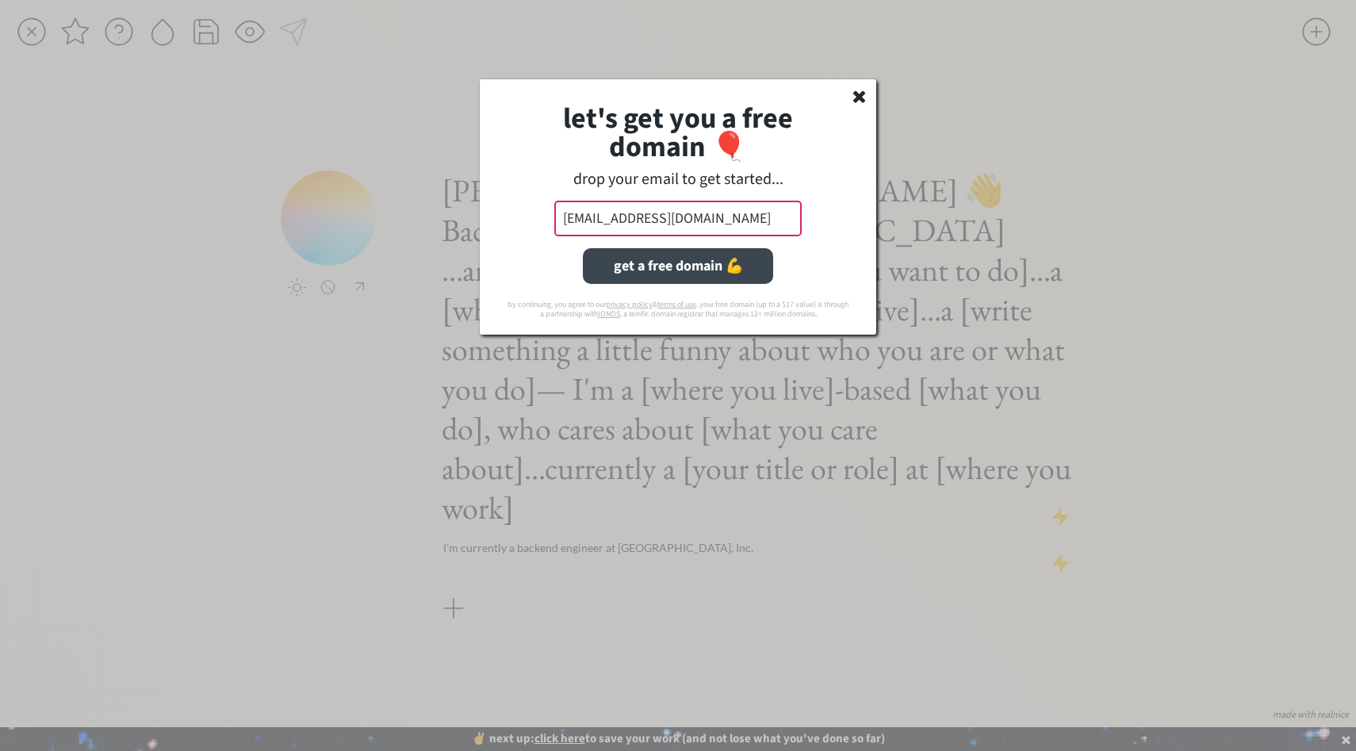
type input "[EMAIL_ADDRESS][DOMAIN_NAME]"
click at [611, 254] on button "get a free domain 💪" at bounding box center [678, 266] width 190 height 36
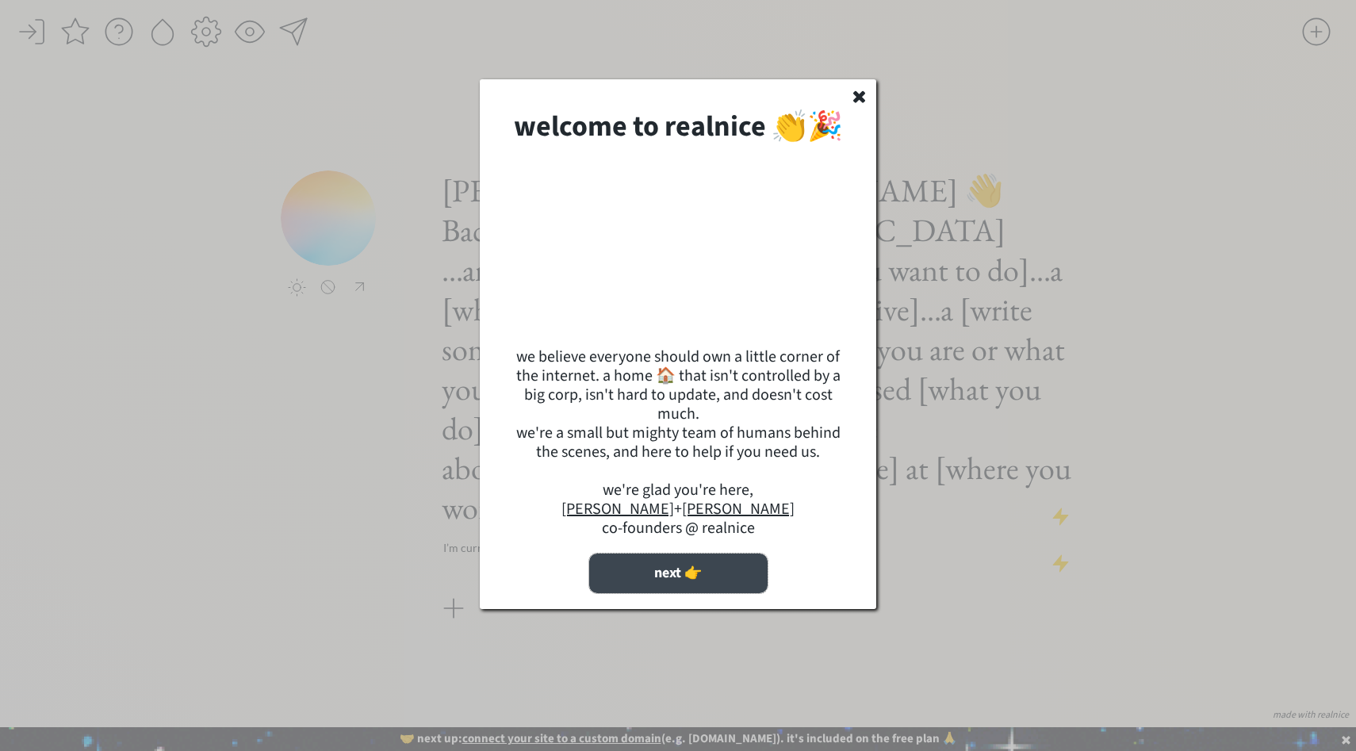
click at [642, 567] on button "next 👉" at bounding box center [678, 574] width 178 height 40
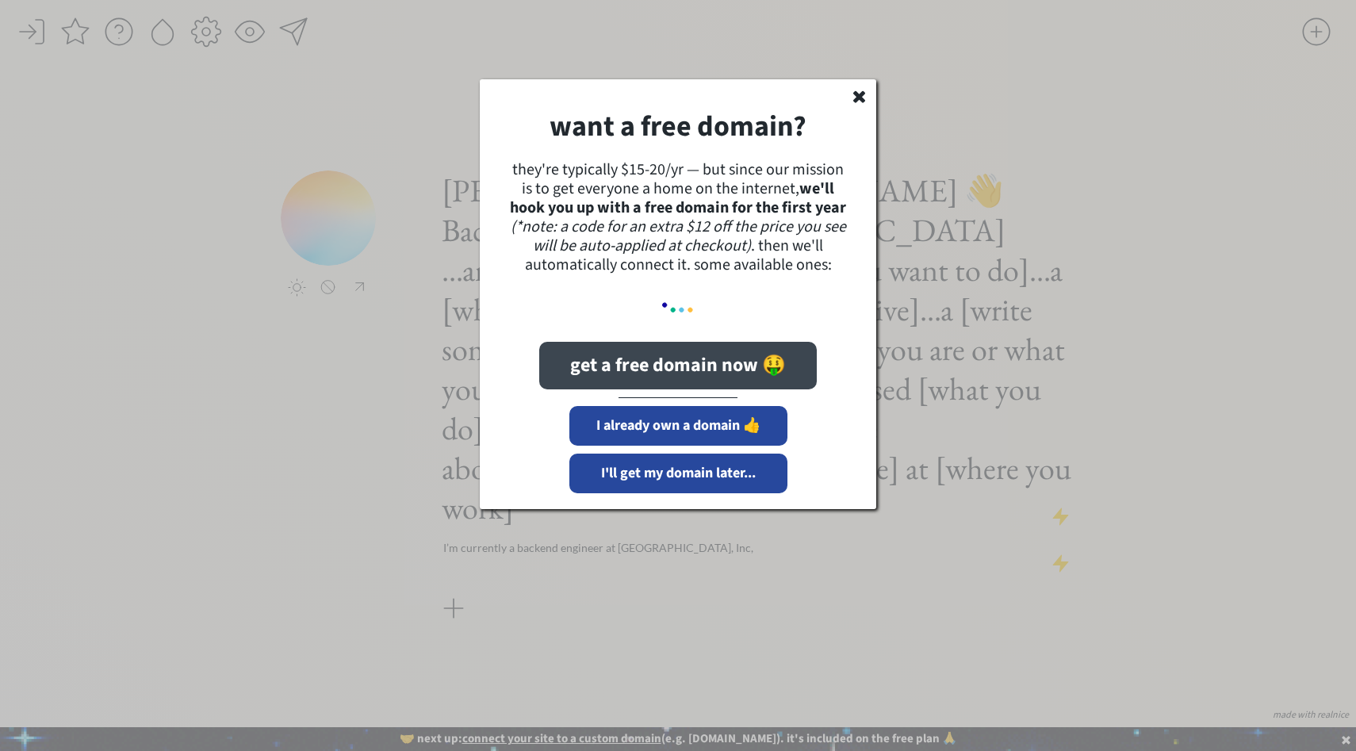
click at [638, 379] on button "get a free domain now 🤑" at bounding box center [678, 366] width 278 height 48
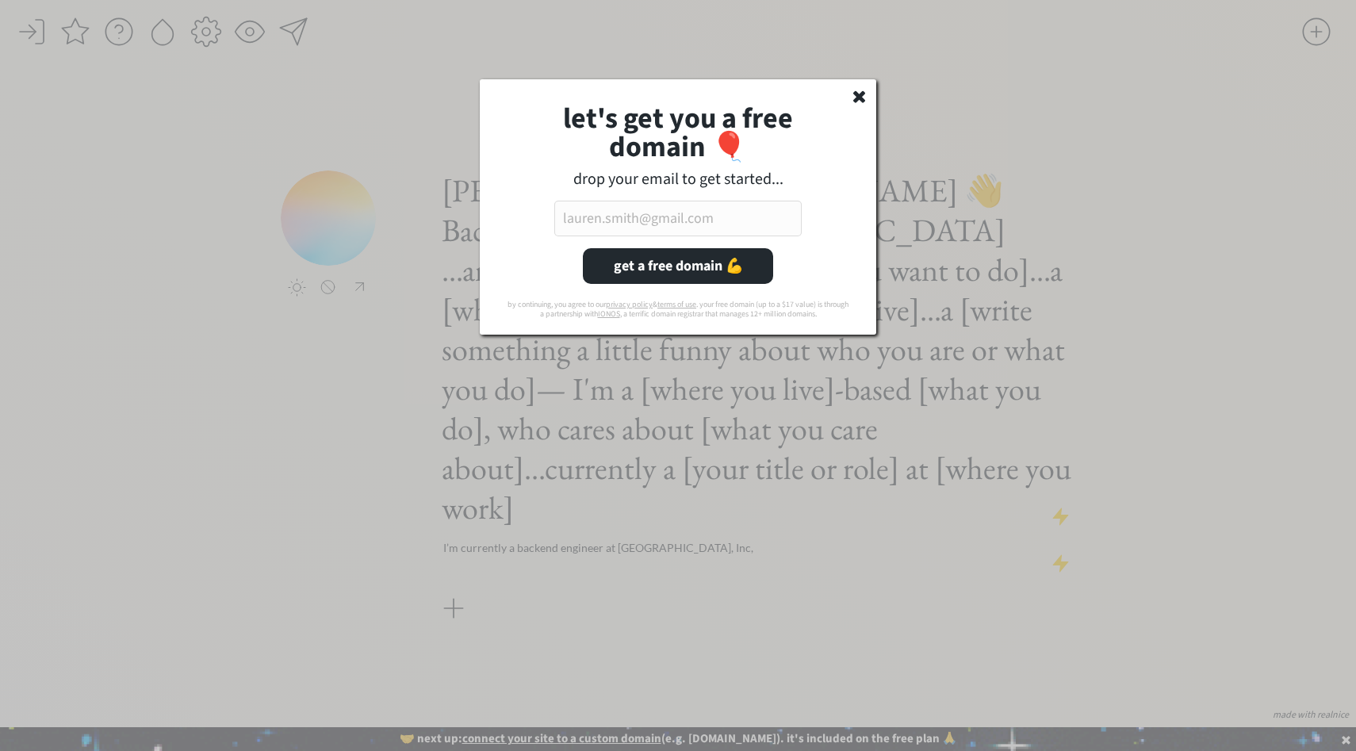
click at [671, 219] on input "email" at bounding box center [677, 219] width 247 height 36
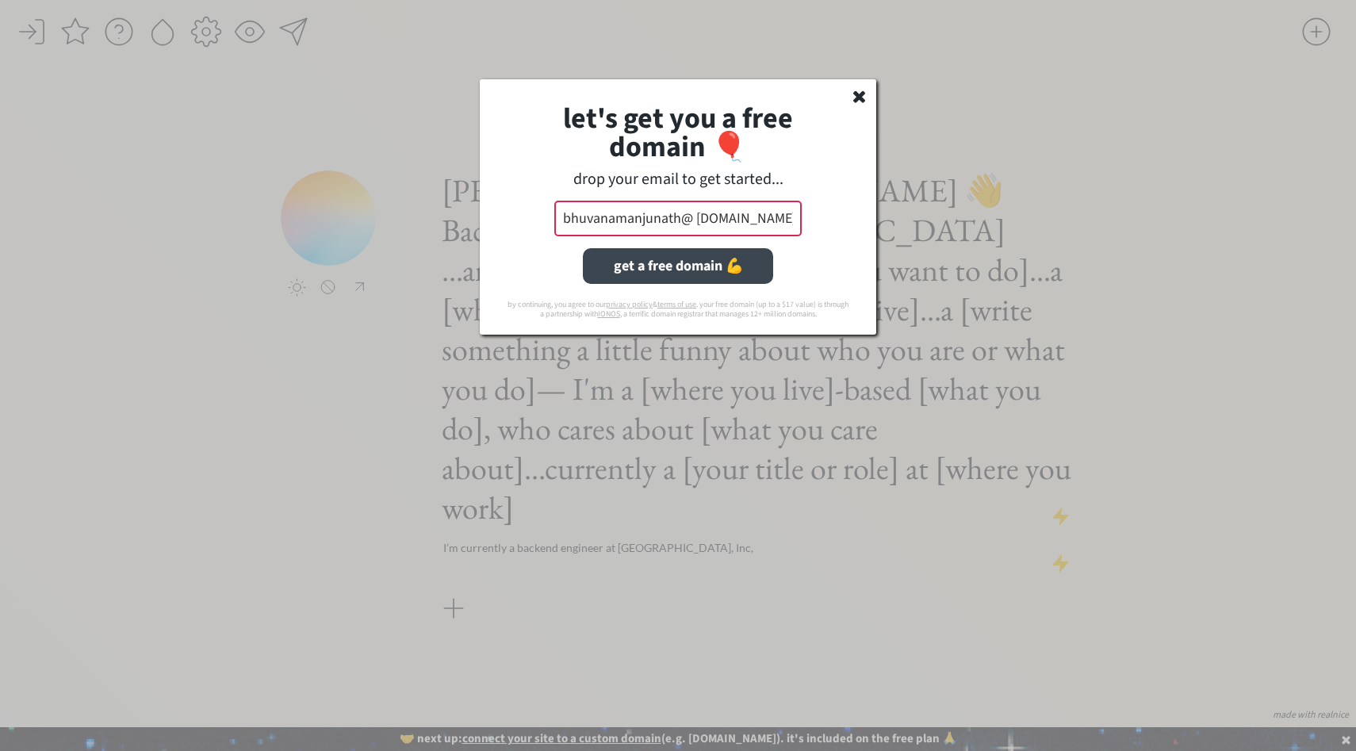
click at [661, 271] on button "get a free domain 💪" at bounding box center [678, 266] width 190 height 36
click at [669, 275] on button "get a free domain 💪" at bounding box center [678, 266] width 190 height 36
click at [631, 227] on input "bhuvanamanjunath@ [DOMAIN_NAME]" at bounding box center [677, 219] width 247 height 36
drag, startPoint x: 616, startPoint y: 220, endPoint x: 680, endPoint y: 220, distance: 63.5
click at [680, 220] on input "bhuvanamanjunath@ [DOMAIN_NAME]" at bounding box center [677, 219] width 247 height 36
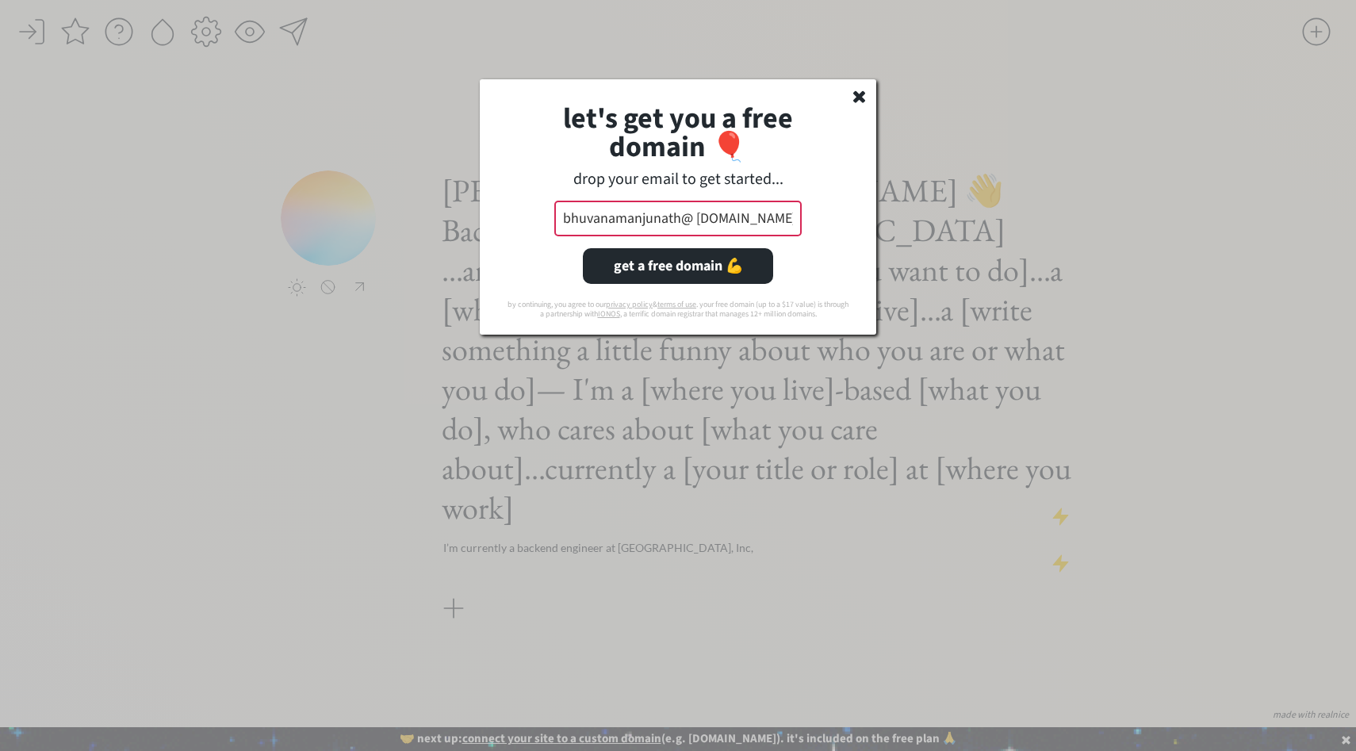
click at [696, 217] on input "bhuvanamanjunath@ [DOMAIN_NAME]" at bounding box center [677, 219] width 247 height 36
type input "[EMAIL_ADDRESS][DOMAIN_NAME]"
click at [692, 274] on button "get a free domain 💪" at bounding box center [678, 266] width 190 height 36
